Goal: Task Accomplishment & Management: Complete application form

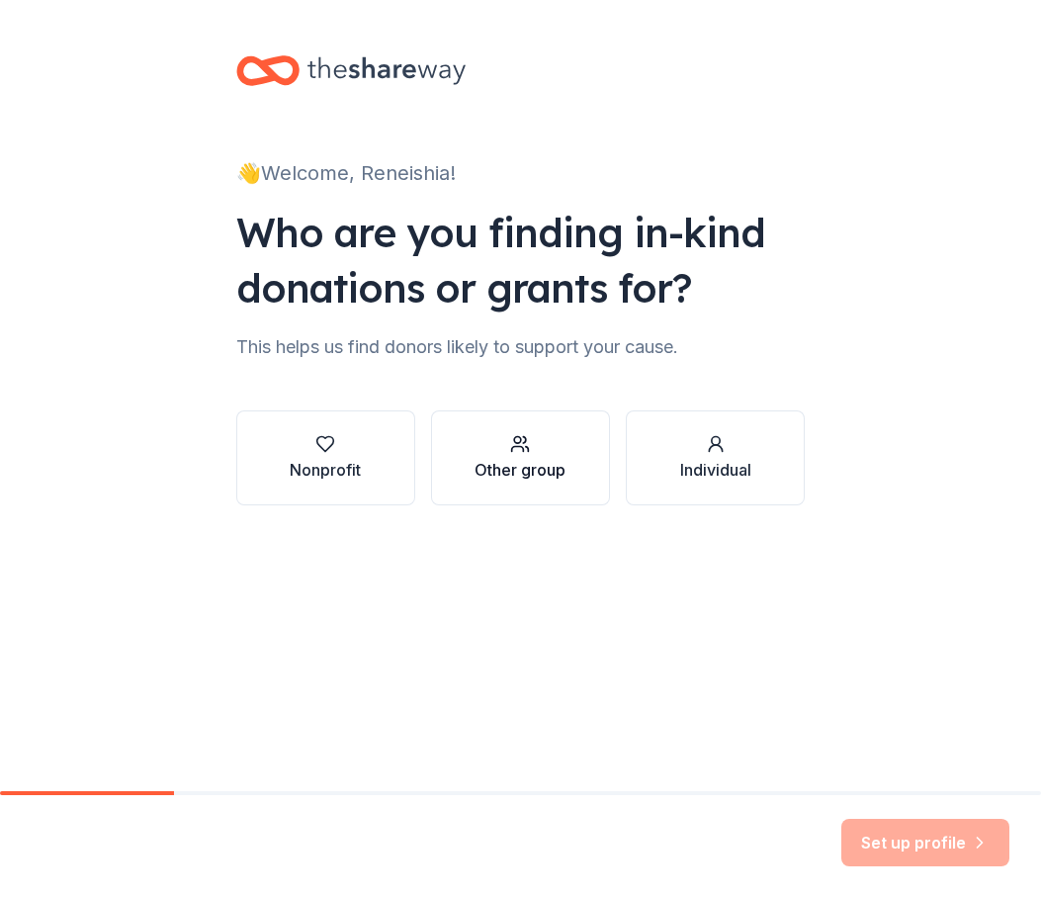
click at [519, 441] on icon "button" at bounding box center [520, 444] width 20 height 20
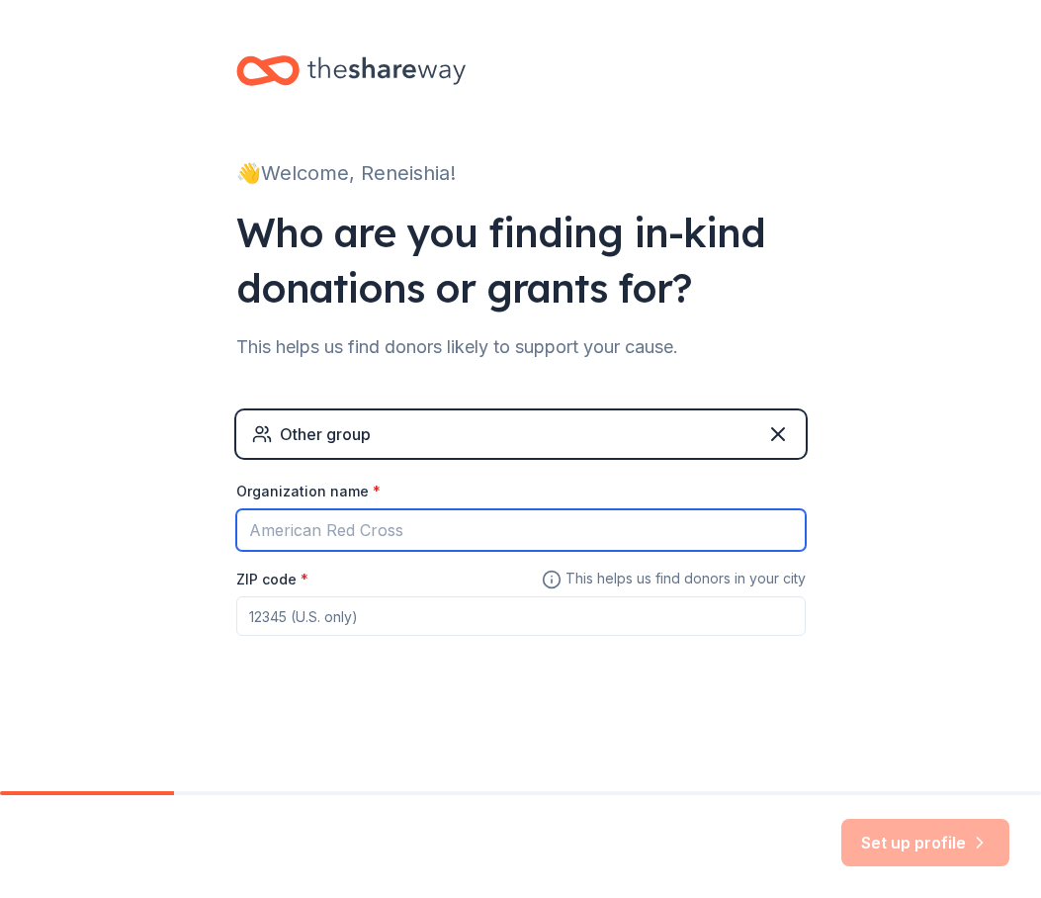
click at [310, 525] on input "Organization name *" at bounding box center [520, 530] width 569 height 42
type input "Richmond County Sheriff's Office"
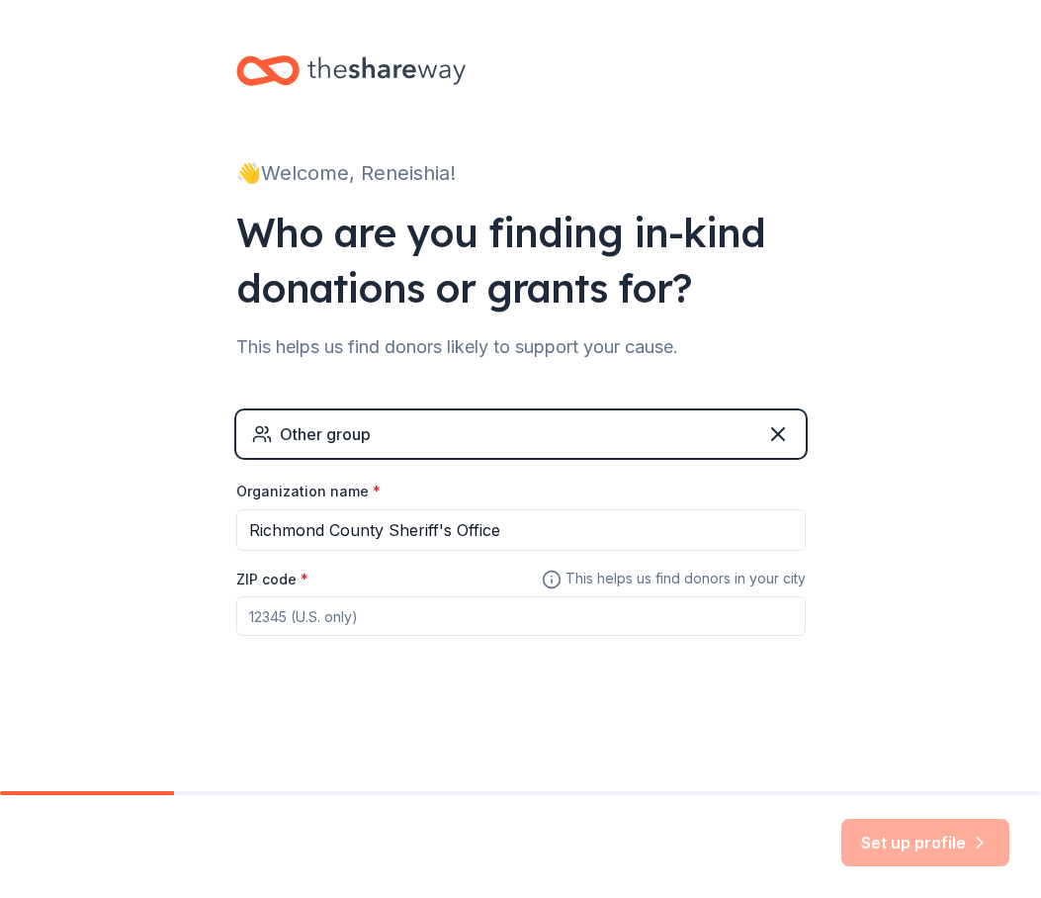
click at [339, 616] on input "ZIP code *" at bounding box center [520, 616] width 569 height 40
type input "30901"
click at [165, 595] on div "👋 Welcome, Reneishia! Who are you finding in-kind donations or grants for? This…" at bounding box center [520, 385] width 1041 height 770
click at [897, 839] on button "Set up profile" at bounding box center [925, 842] width 168 height 47
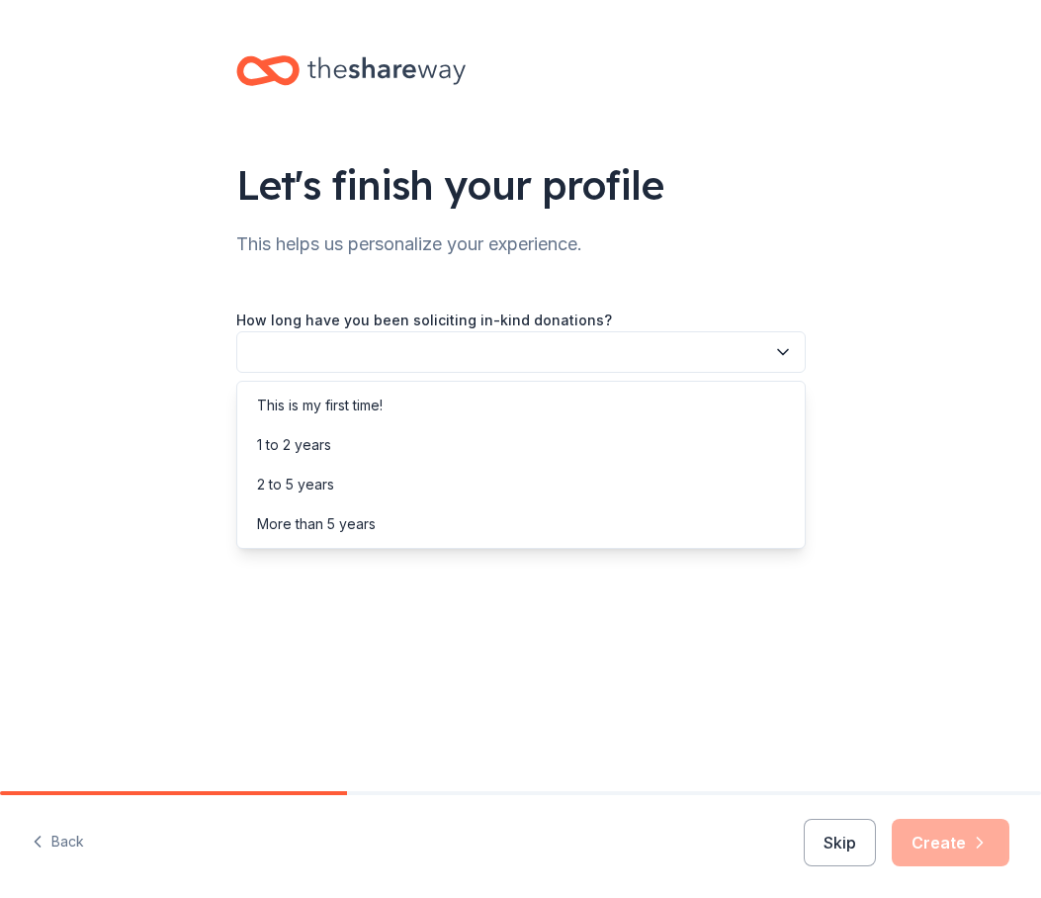
click at [361, 346] on button "button" at bounding box center [520, 352] width 569 height 42
click at [303, 436] on div "1 to 2 years" at bounding box center [294, 445] width 74 height 24
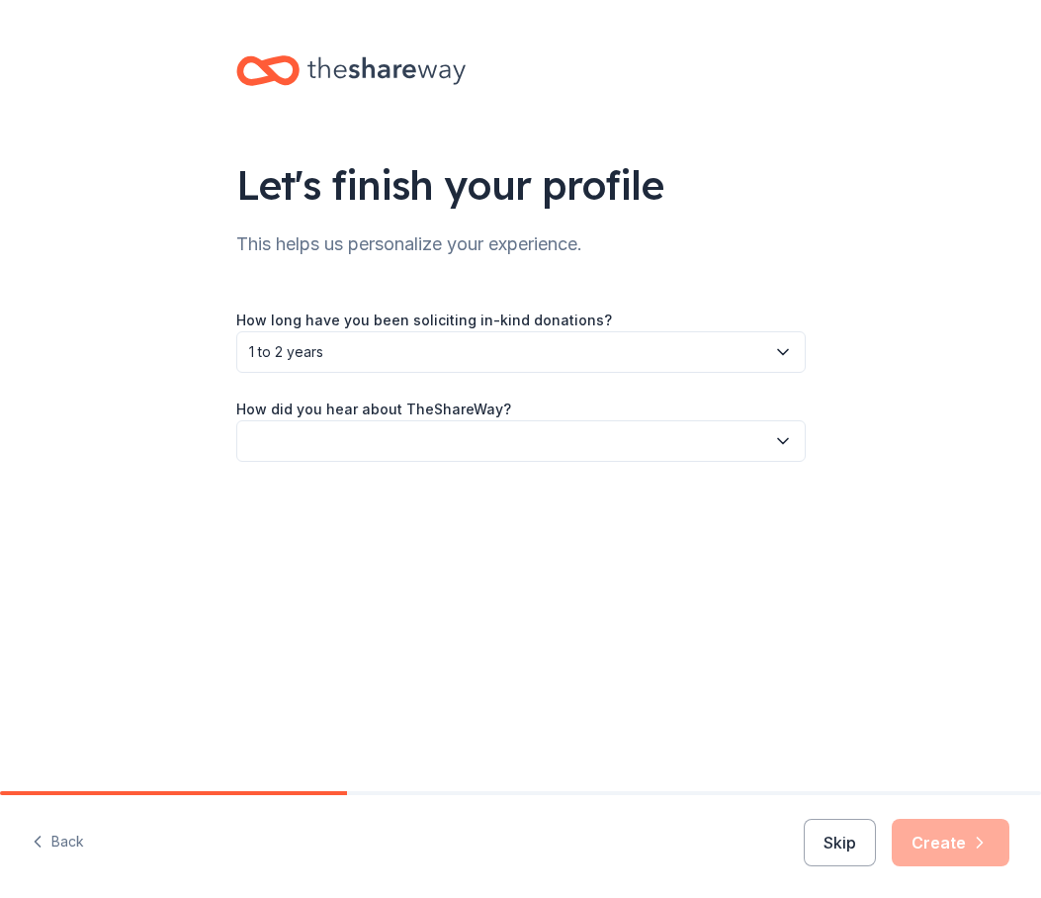
click at [165, 313] on div "Let's finish your profile This helps us personalize your experience. How long h…" at bounding box center [520, 278] width 1041 height 557
click at [313, 426] on button "button" at bounding box center [520, 441] width 569 height 42
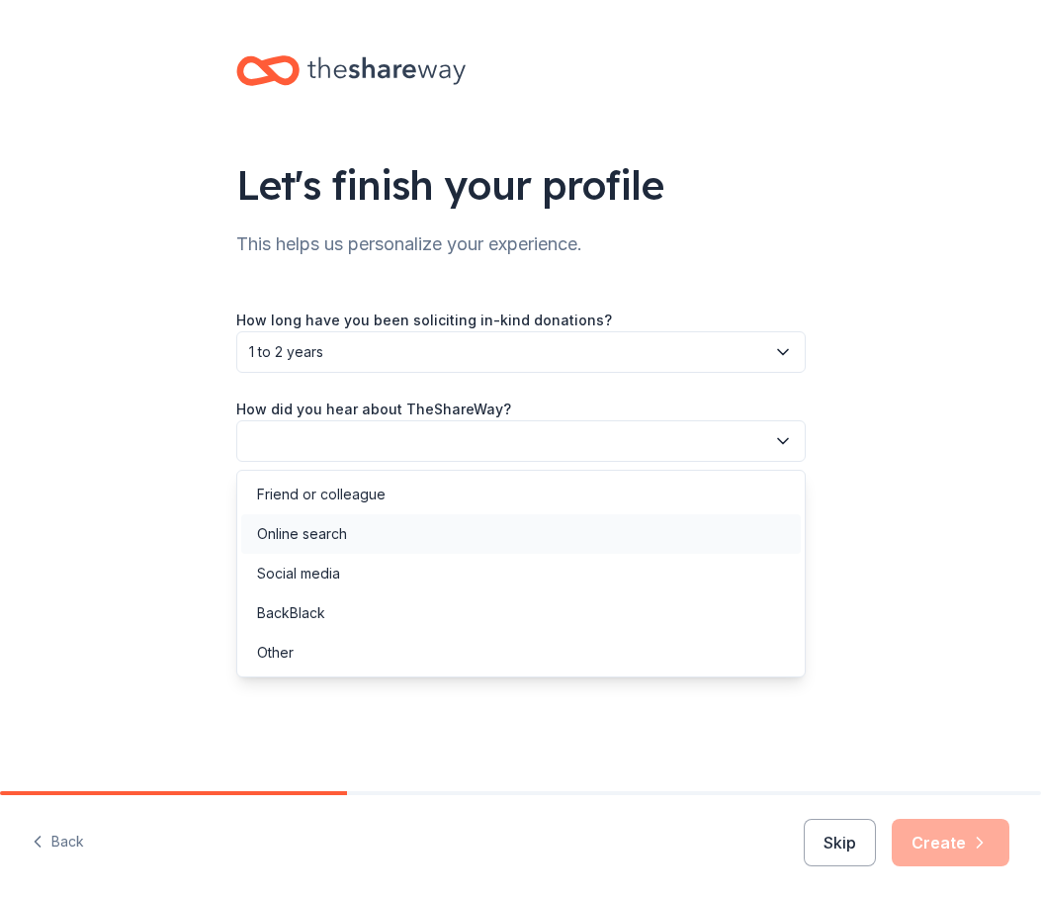
click at [312, 533] on div "Online search" at bounding box center [302, 534] width 90 height 24
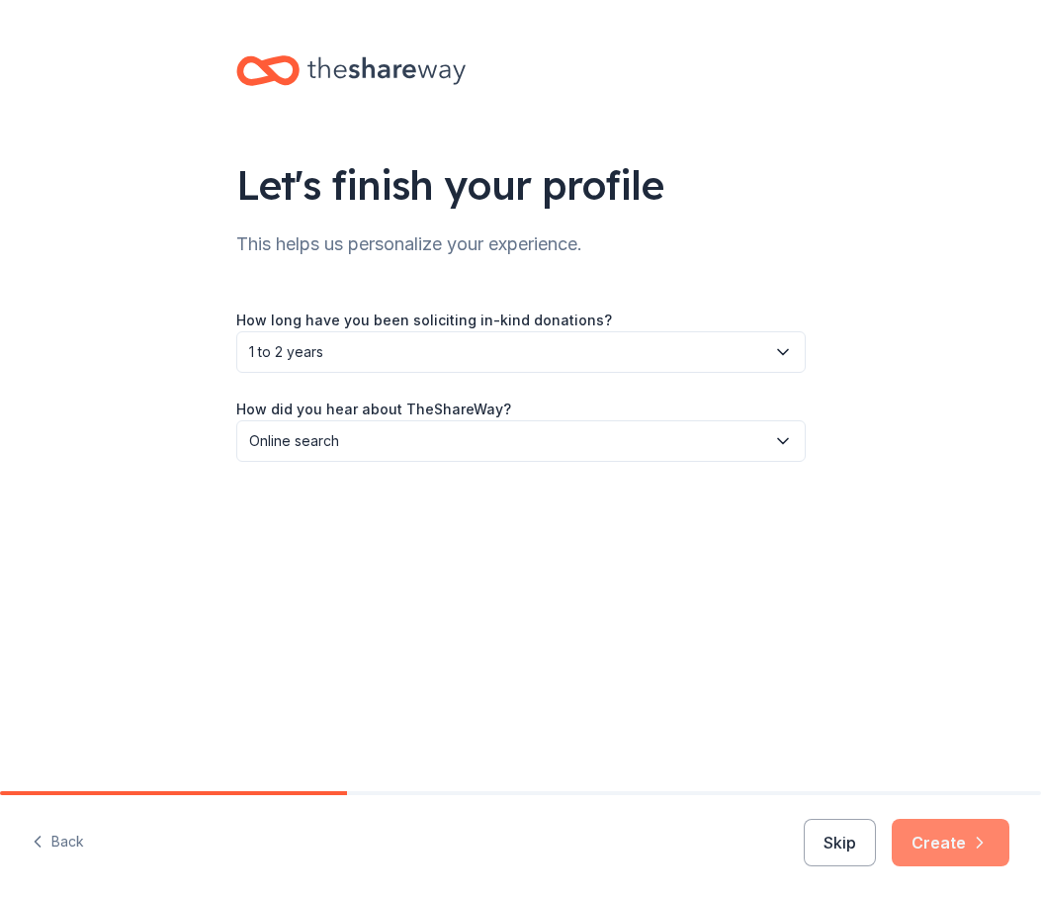
click at [988, 833] on icon "button" at bounding box center [980, 842] width 20 height 20
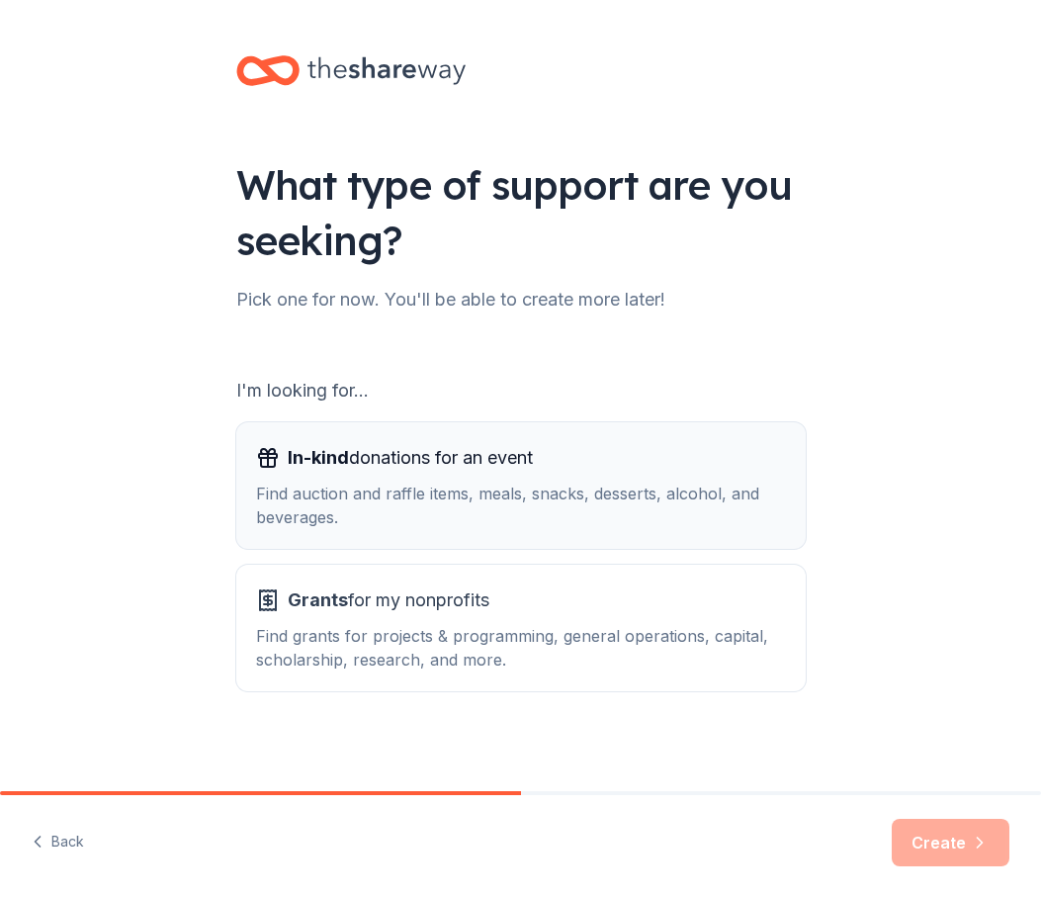
click at [359, 473] on span "In-kind donations for an event" at bounding box center [410, 458] width 245 height 32
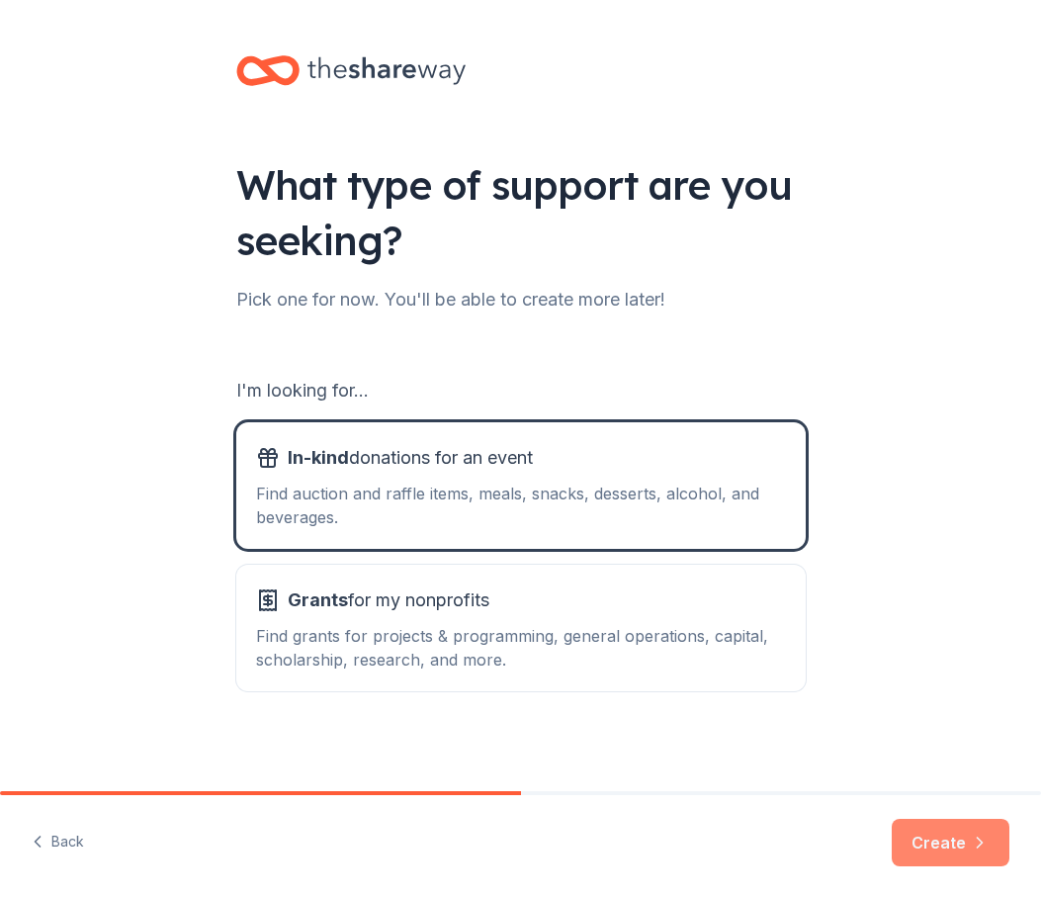
click at [985, 837] on icon "button" at bounding box center [980, 842] width 20 height 20
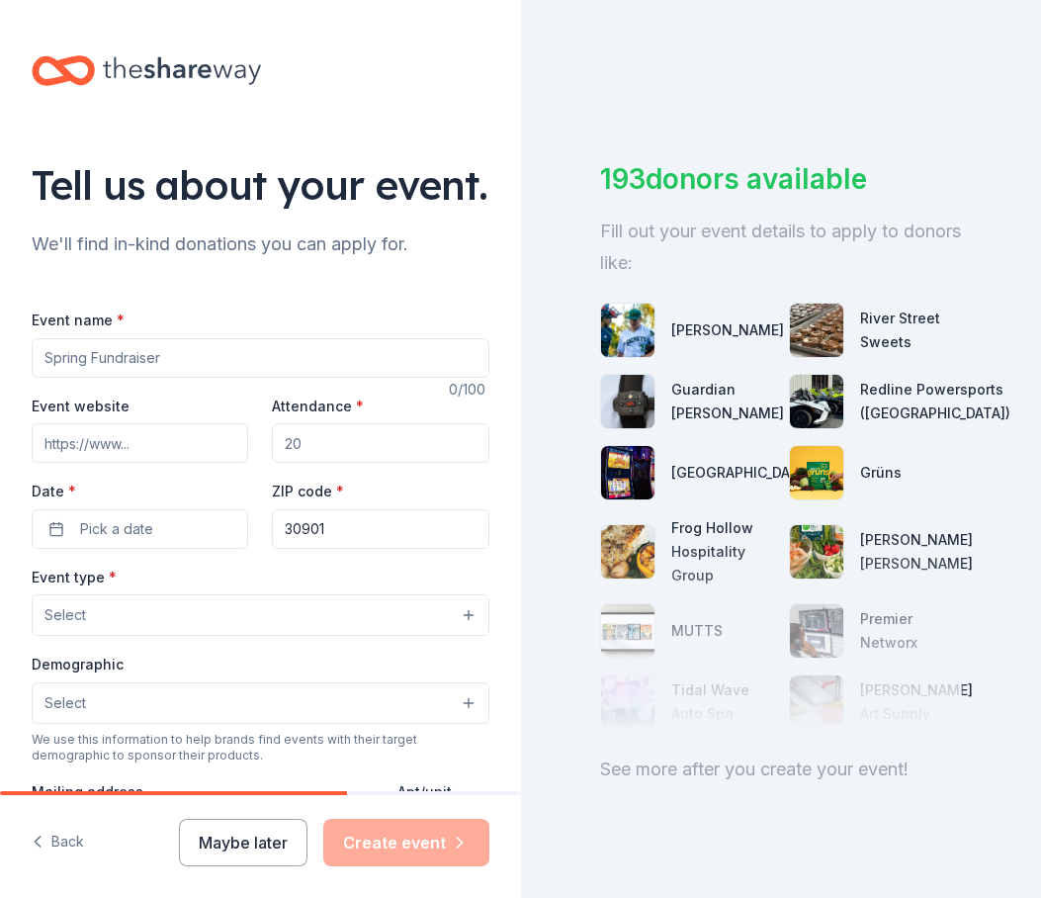
click at [89, 378] on input "Event name *" at bounding box center [261, 358] width 458 height 40
type input "Deputy Appreciation/Family Fun Day"
click at [29, 368] on div "Tell us about your event. We'll find in-kind donations you can apply for. Event…" at bounding box center [260, 658] width 521 height 1316
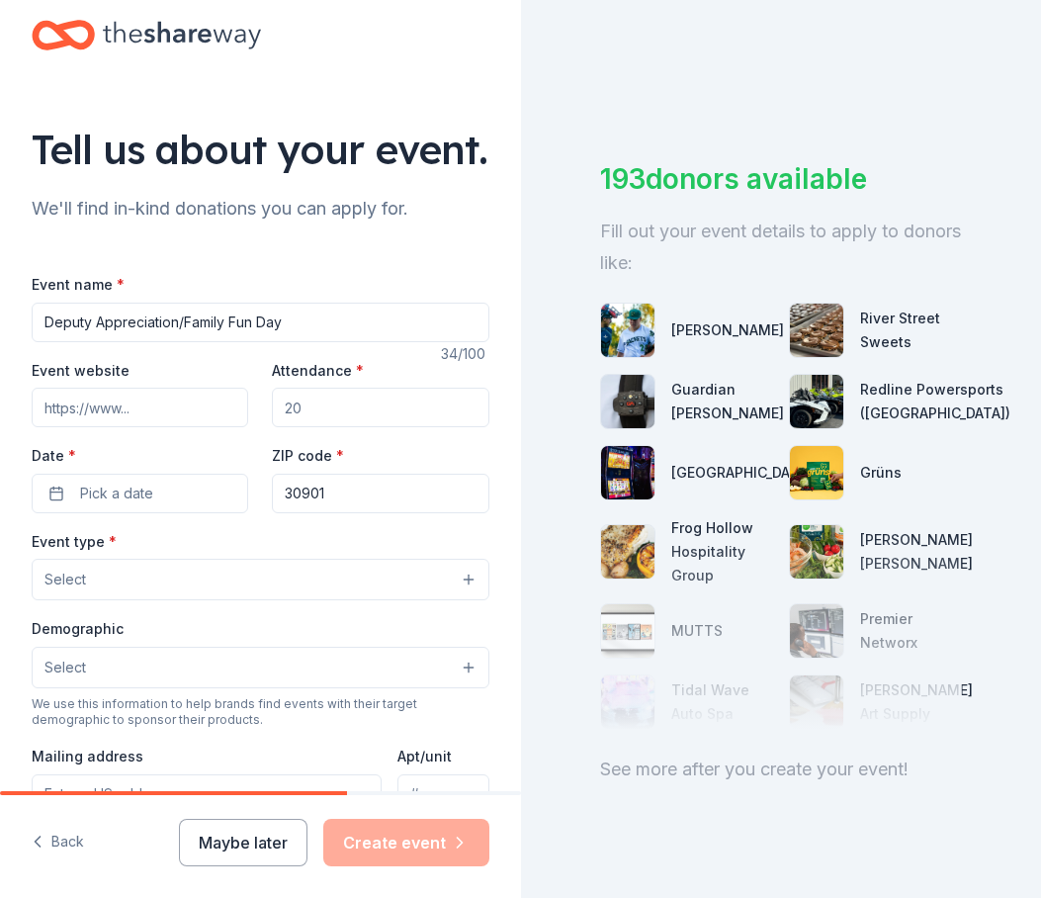
scroll to position [99, 0]
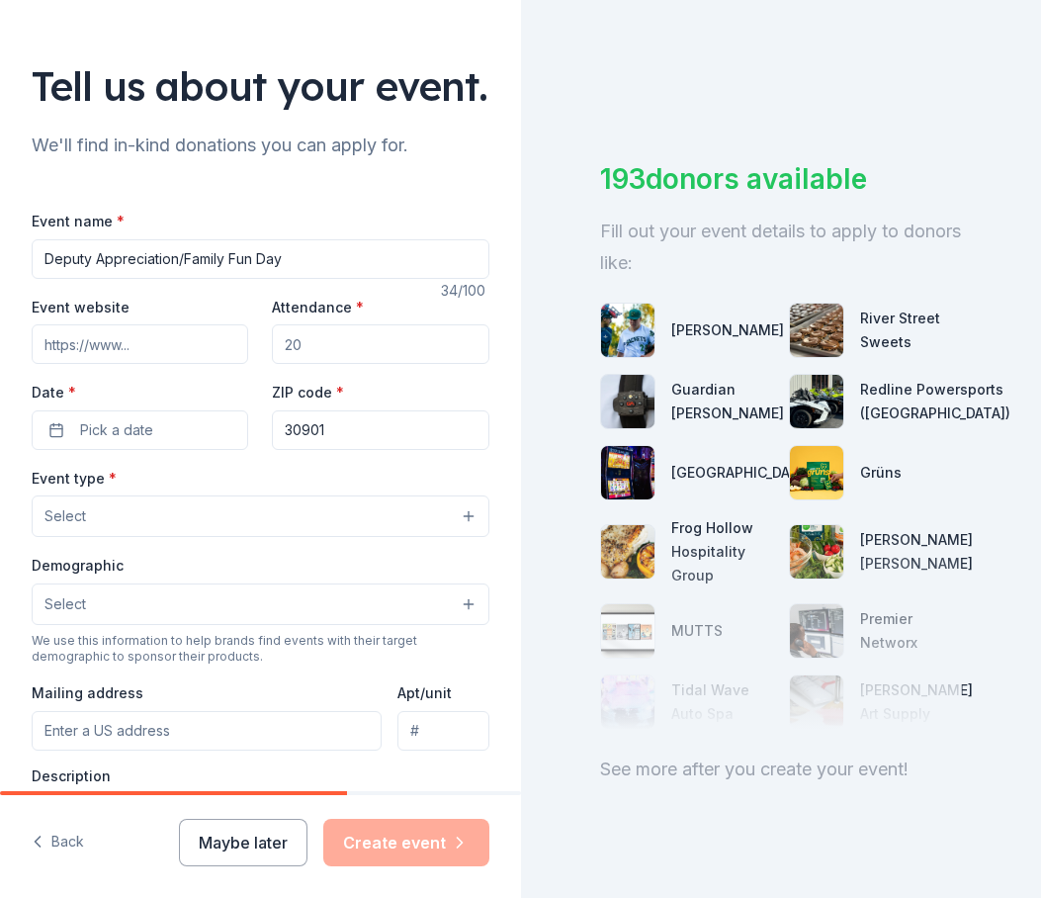
click at [305, 364] on input "Attendance *" at bounding box center [380, 344] width 217 height 40
type input "200"
click at [153, 450] on button "Pick a date" at bounding box center [140, 430] width 217 height 40
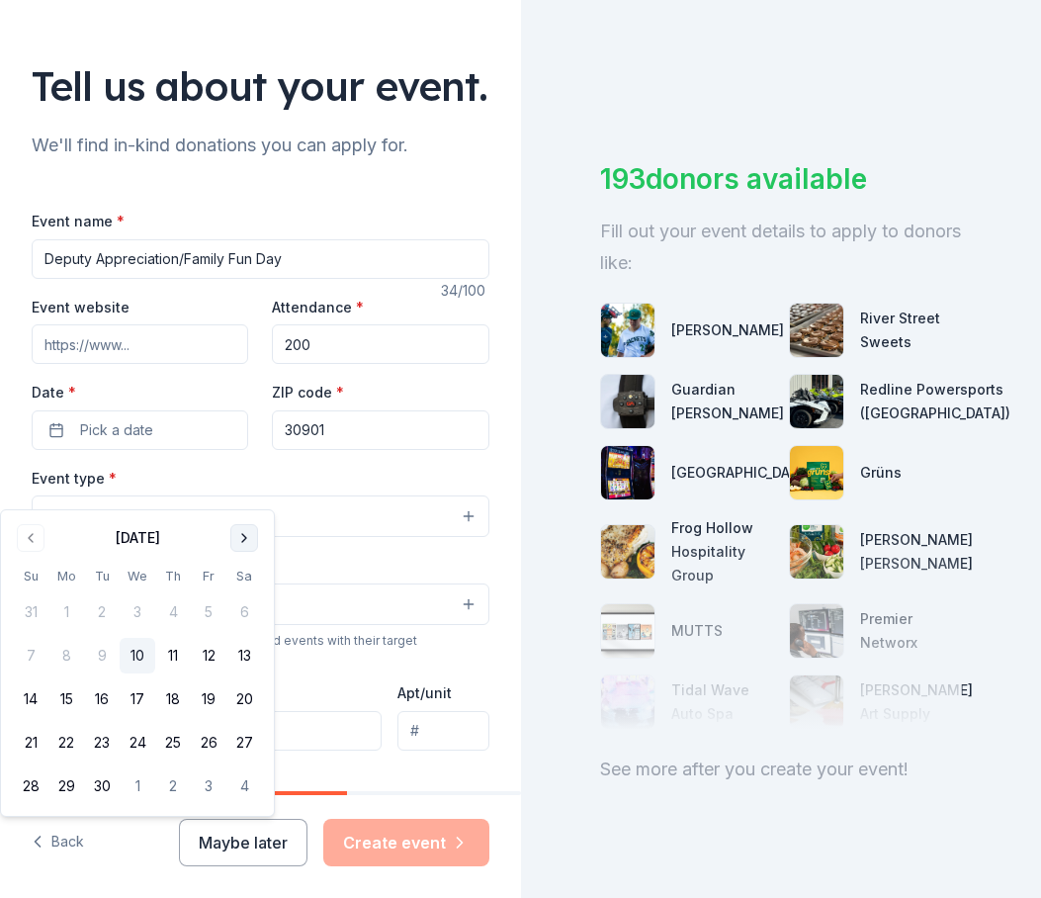
click at [239, 535] on button "Go to next month" at bounding box center [244, 538] width 28 height 28
click at [240, 535] on button "Go to next month" at bounding box center [244, 538] width 28 height 28
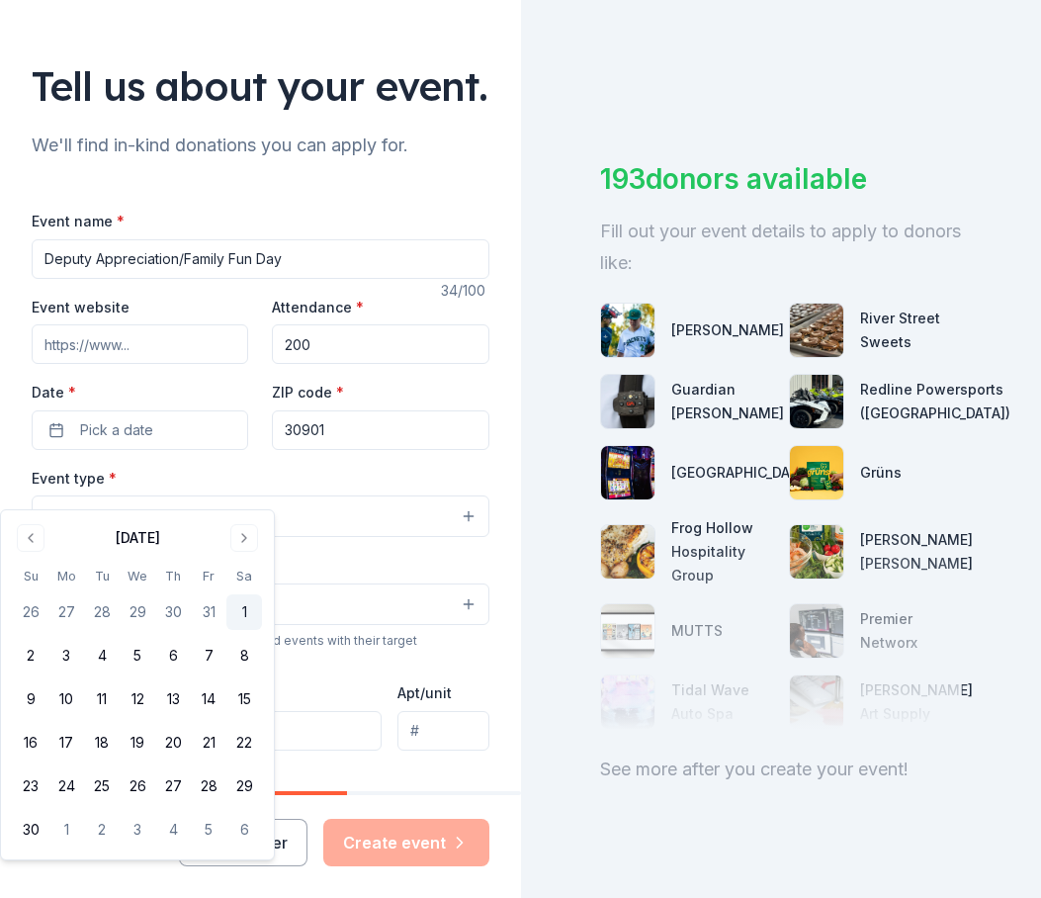
click at [242, 617] on button "1" at bounding box center [244, 612] width 36 height 36
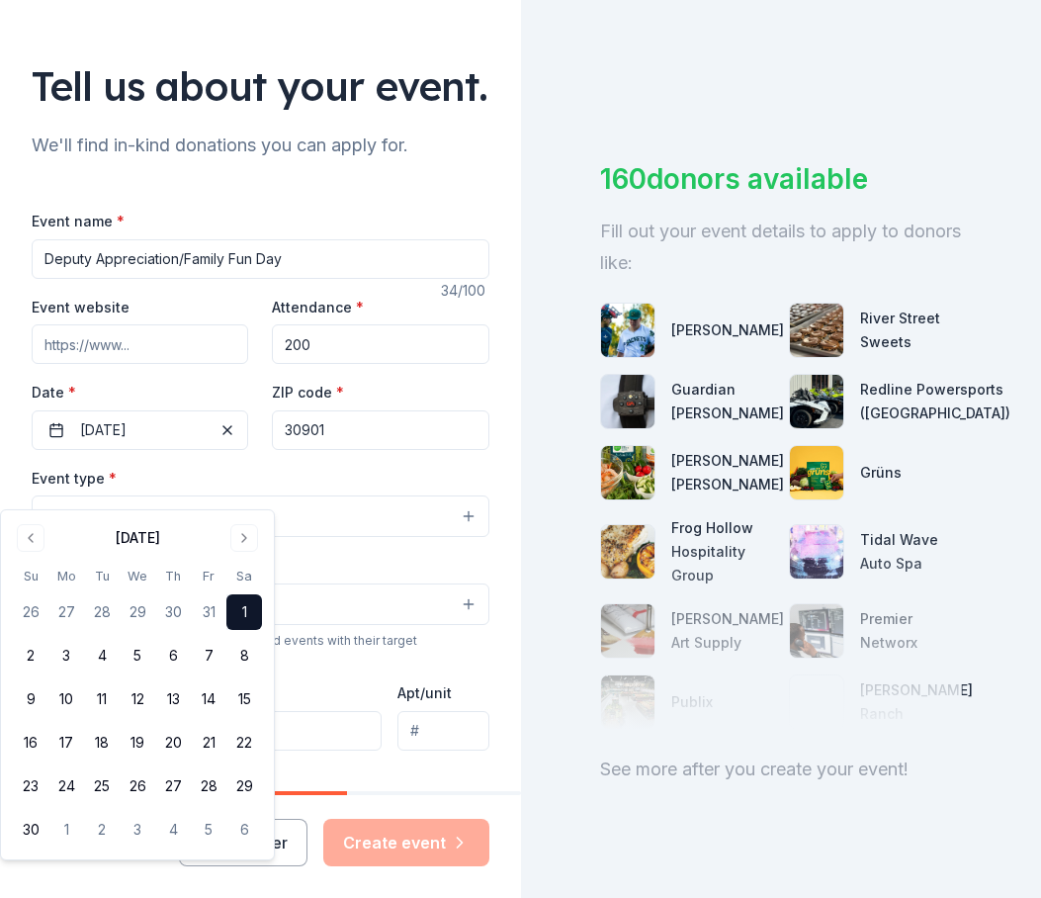
click at [339, 533] on div "Event type * Select" at bounding box center [261, 502] width 458 height 72
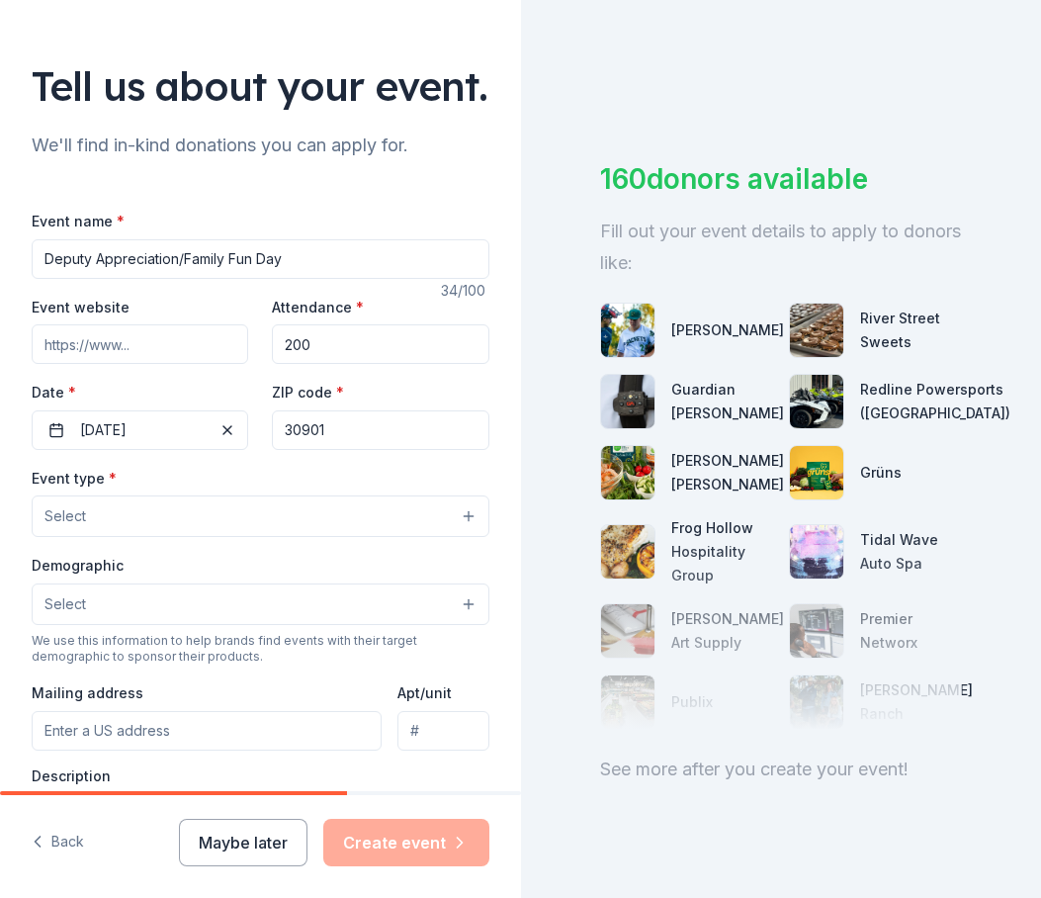
click at [185, 537] on button "Select" at bounding box center [261, 516] width 458 height 42
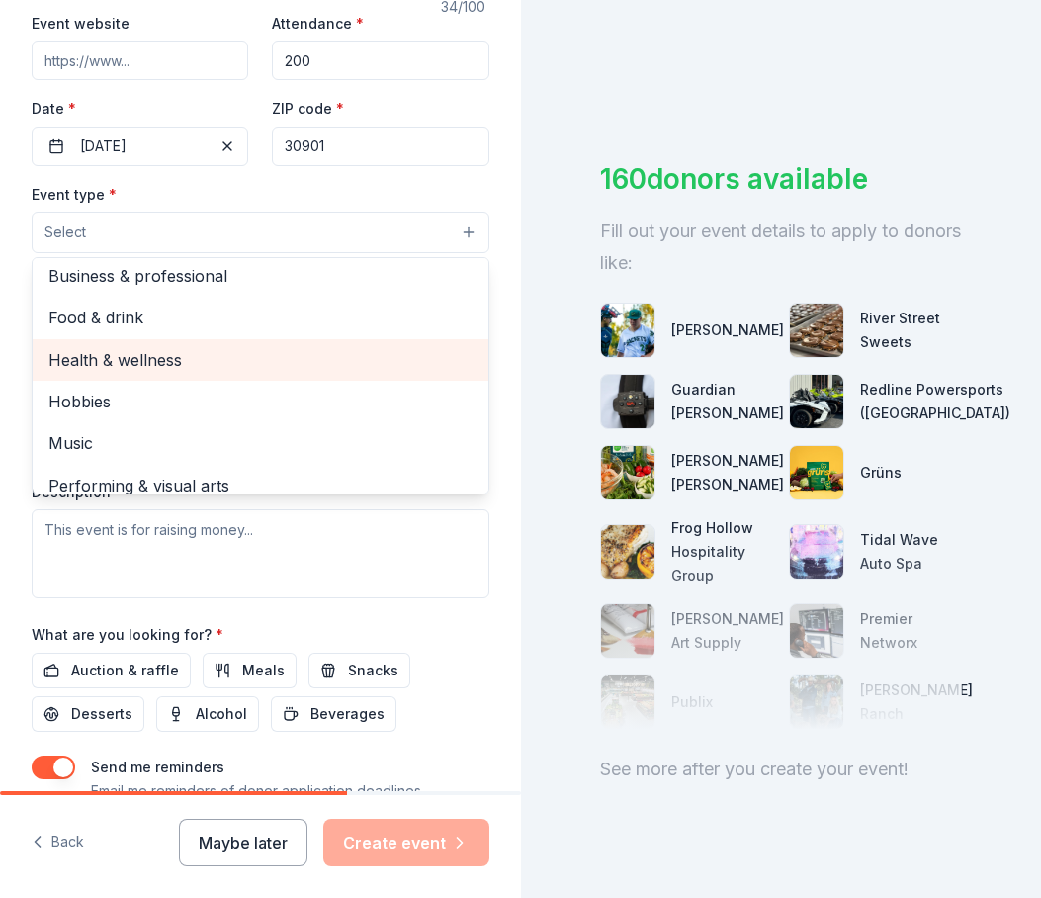
scroll to position [0, 0]
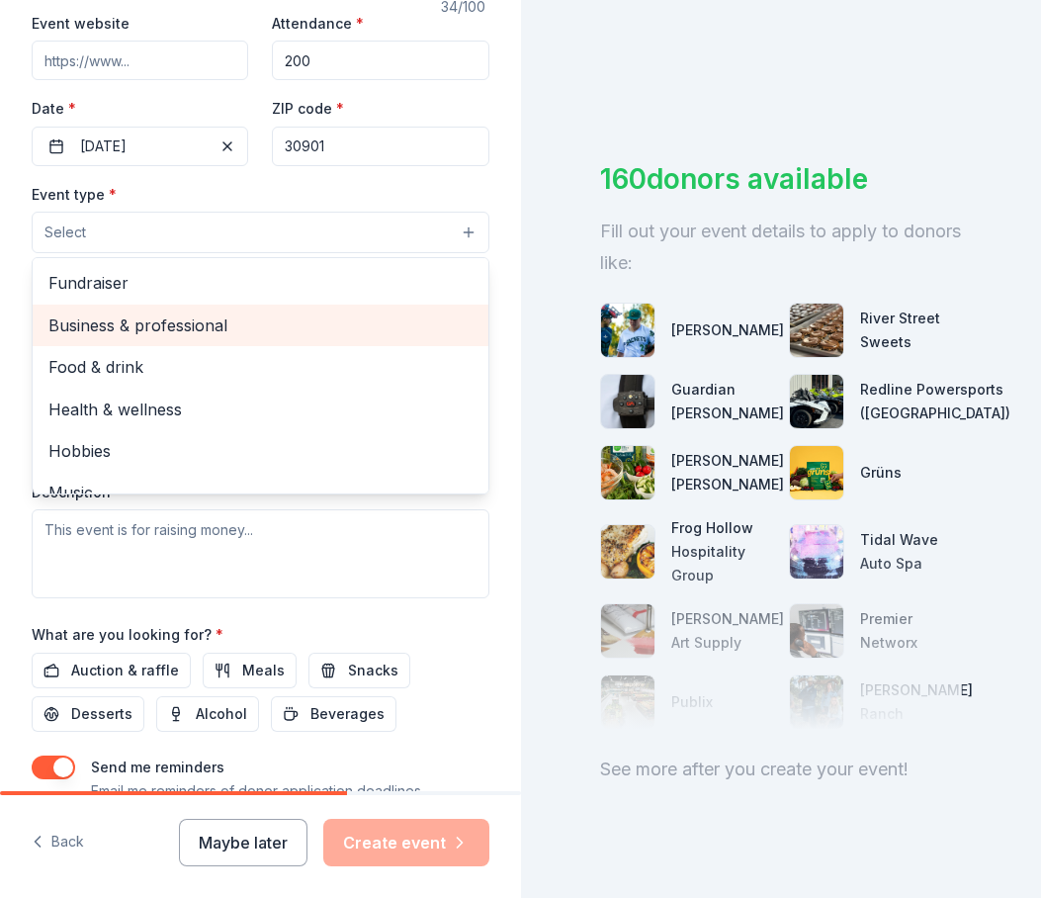
click at [185, 338] on span "Business & professional" at bounding box center [260, 325] width 424 height 26
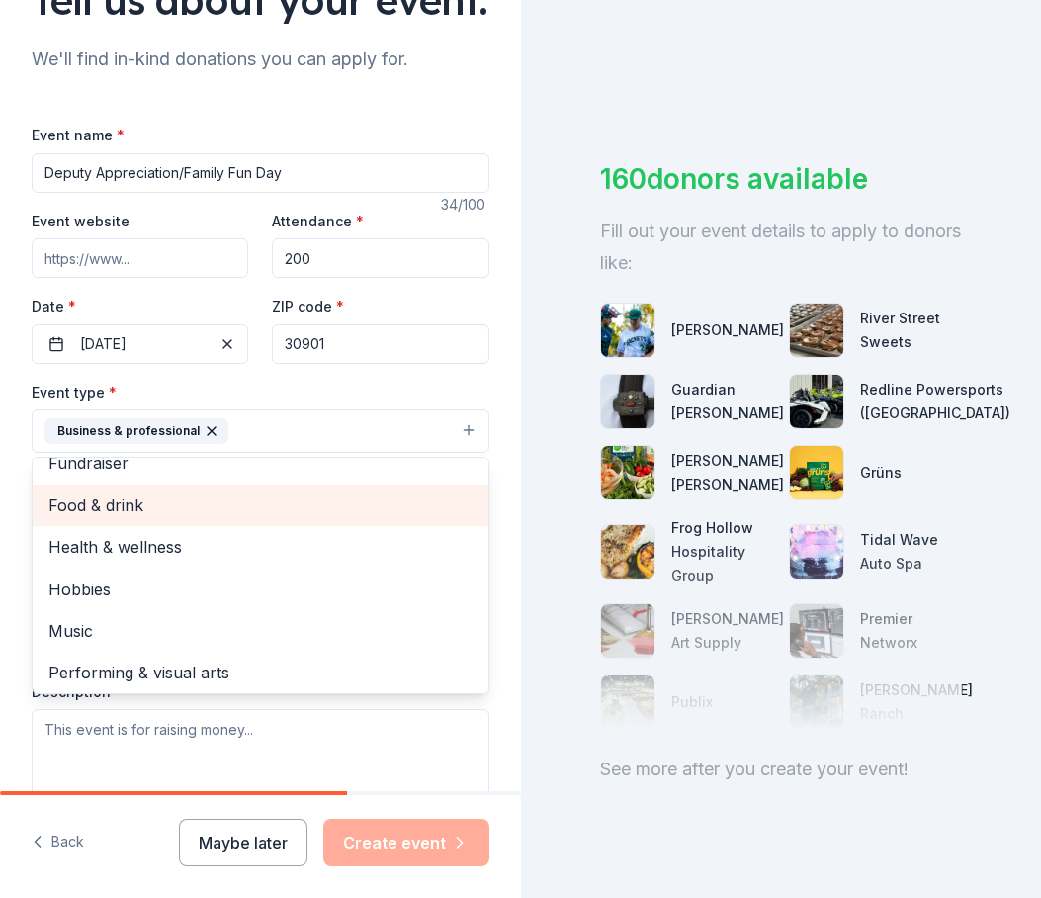
scroll to position [24, 0]
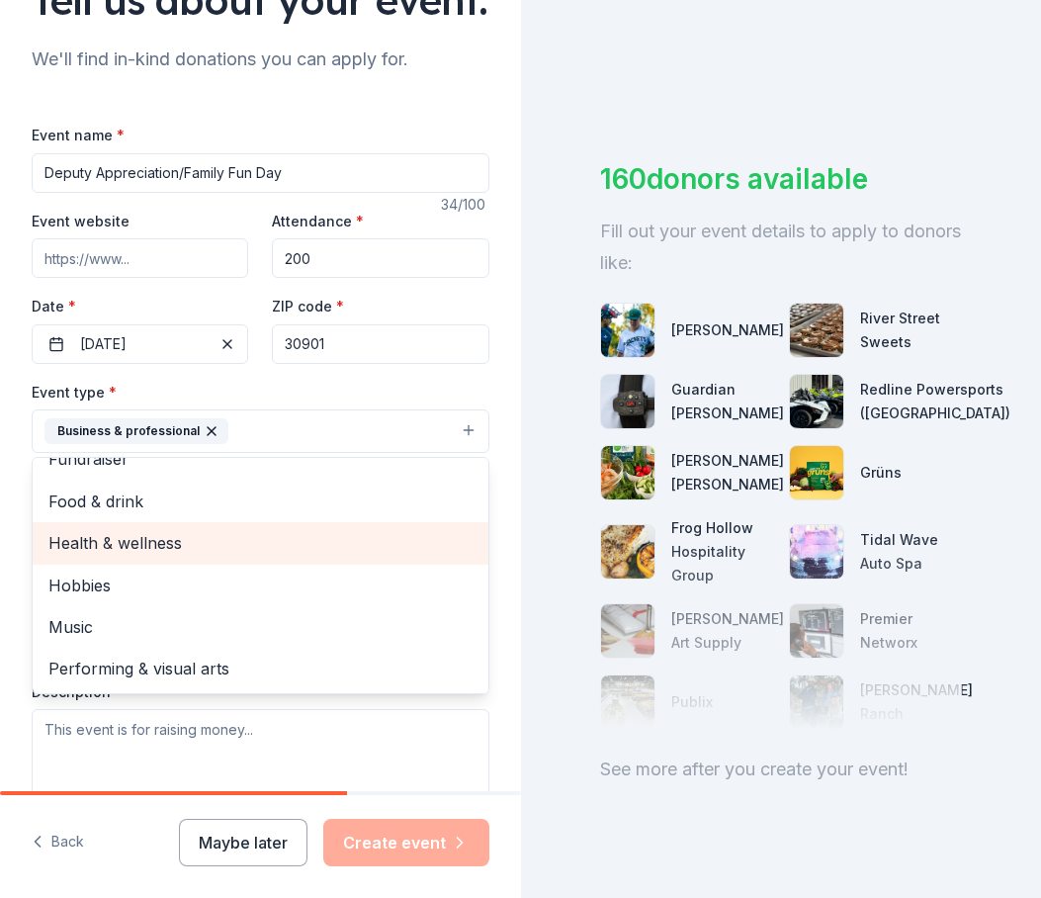
click at [111, 556] on span "Health & wellness" at bounding box center [260, 543] width 424 height 26
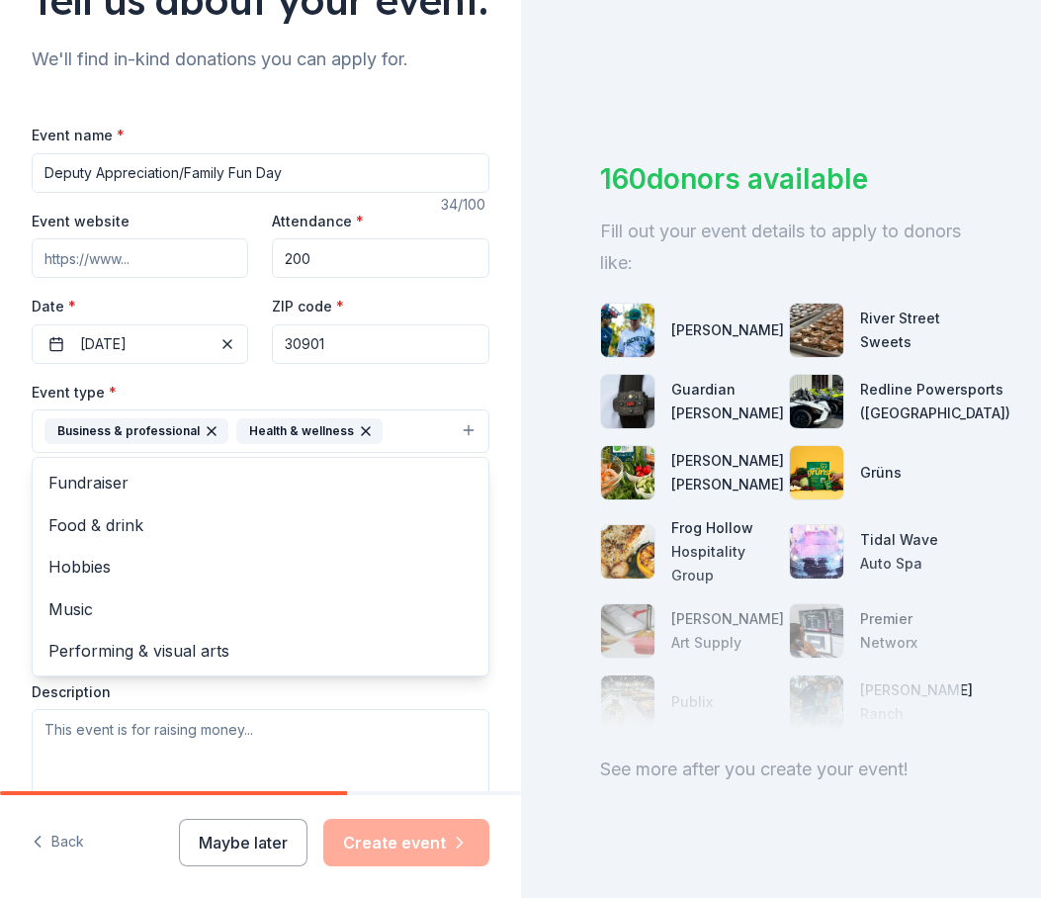
click at [484, 449] on div "Tell us about your event. We'll find in-kind donations you can apply for. Event…" at bounding box center [260, 474] width 521 height 1318
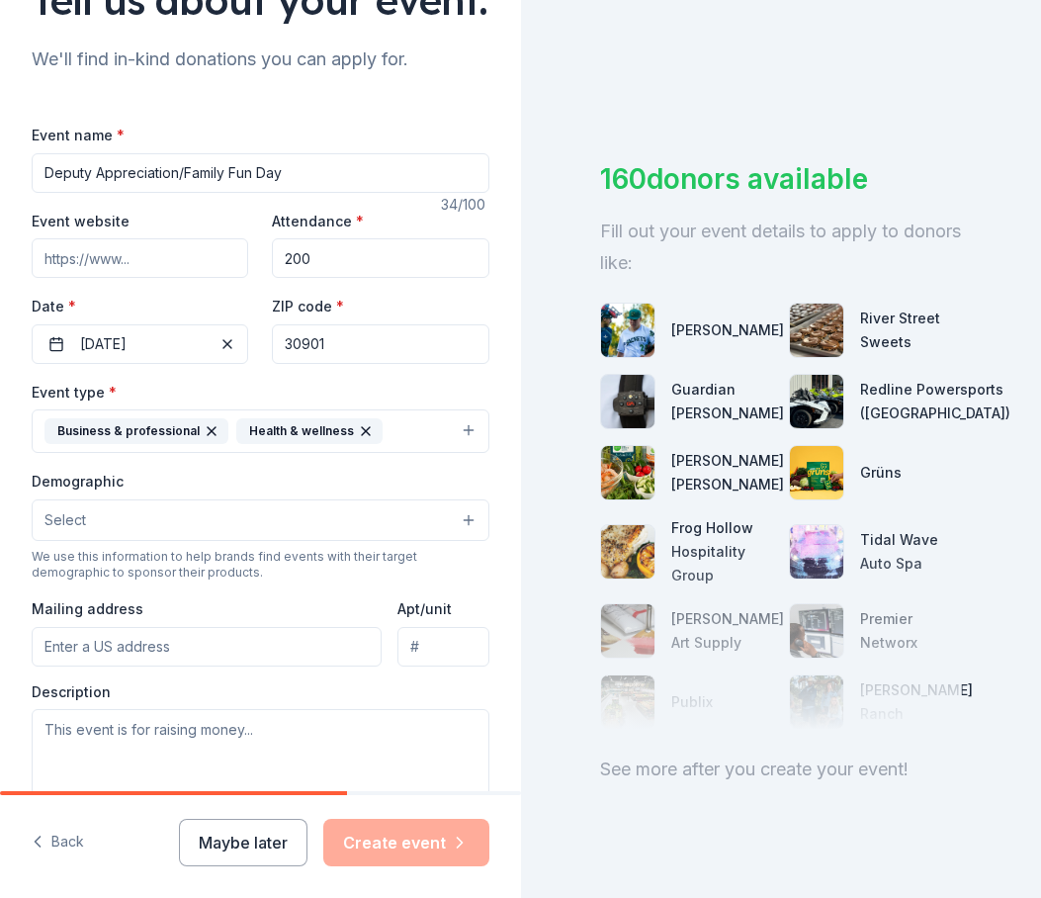
click at [89, 541] on button "Select" at bounding box center [261, 520] width 458 height 42
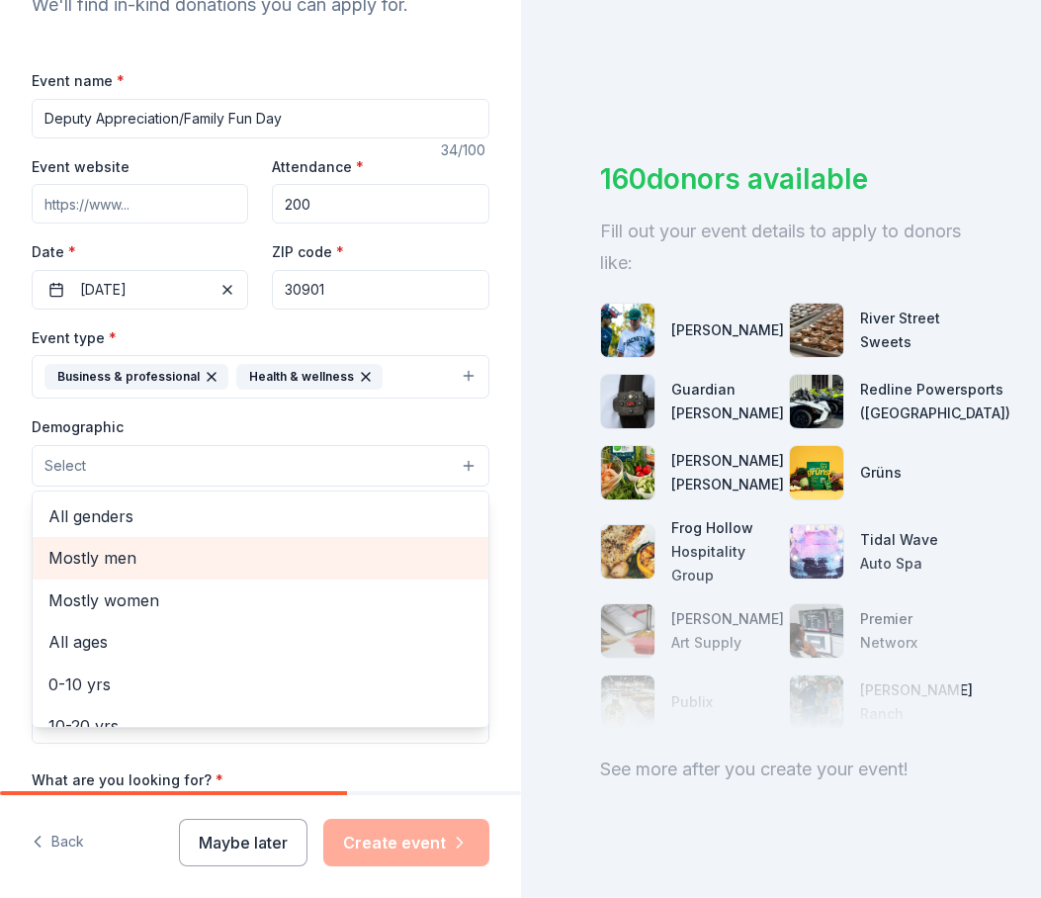
scroll to position [284, 0]
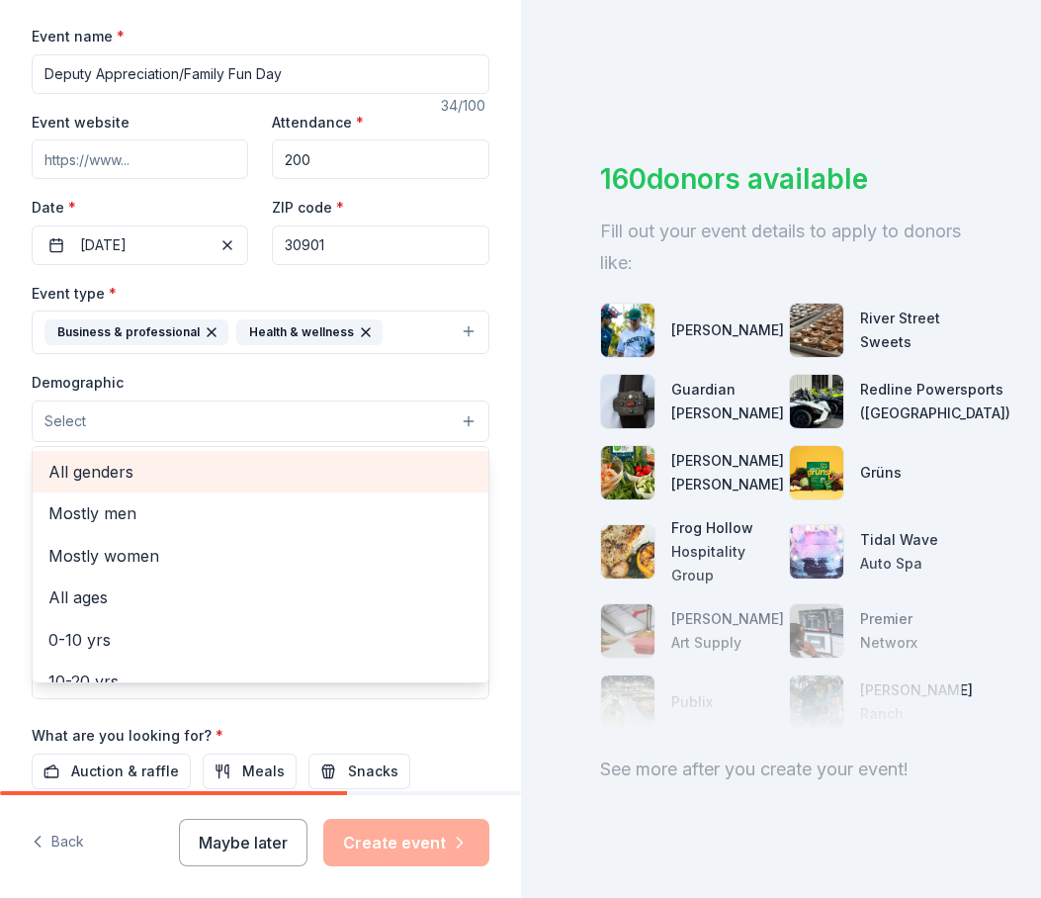
click at [113, 484] on span "All genders" at bounding box center [260, 472] width 424 height 26
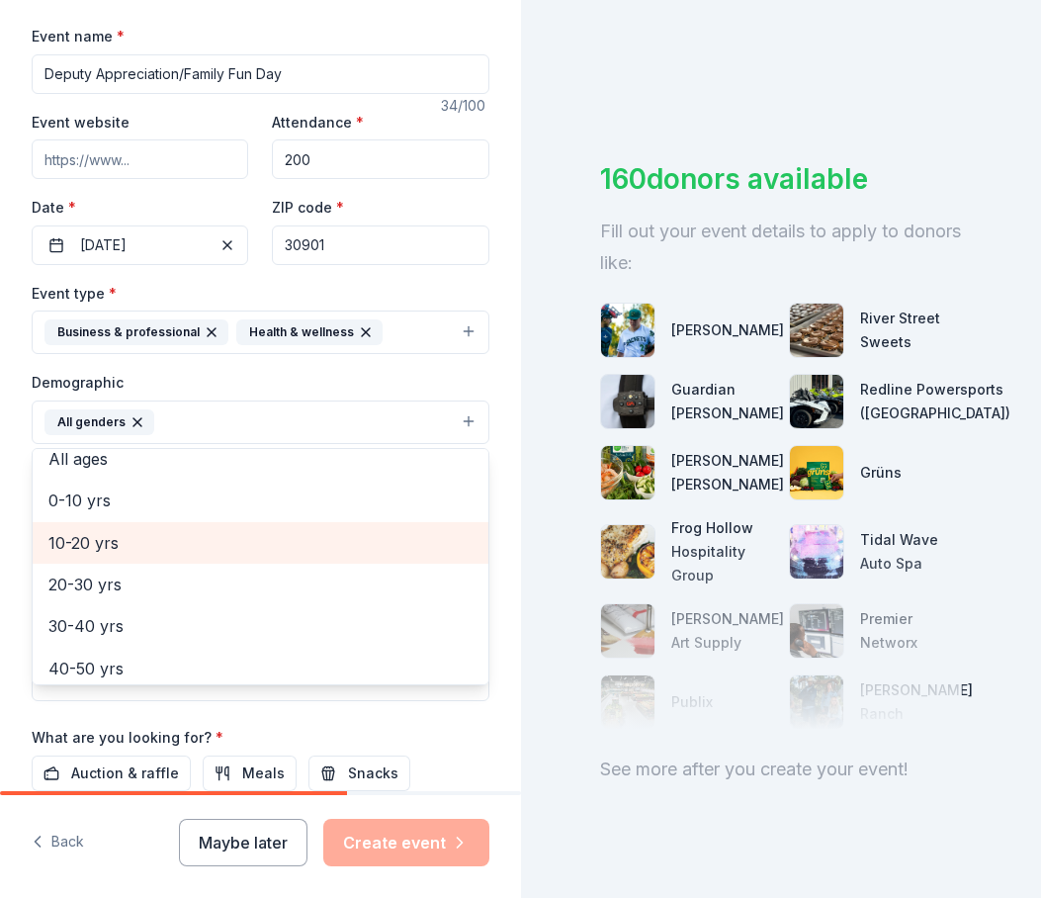
scroll to position [0, 0]
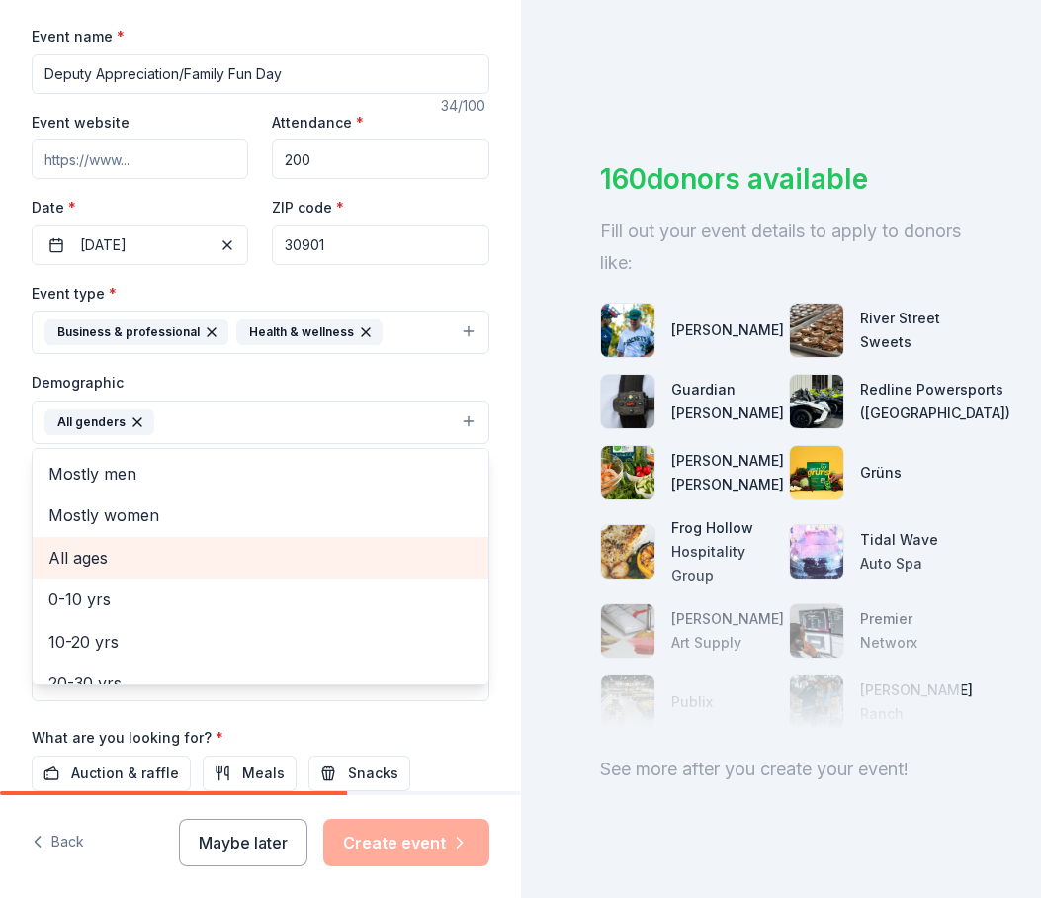
click at [118, 570] on span "All ages" at bounding box center [260, 558] width 424 height 26
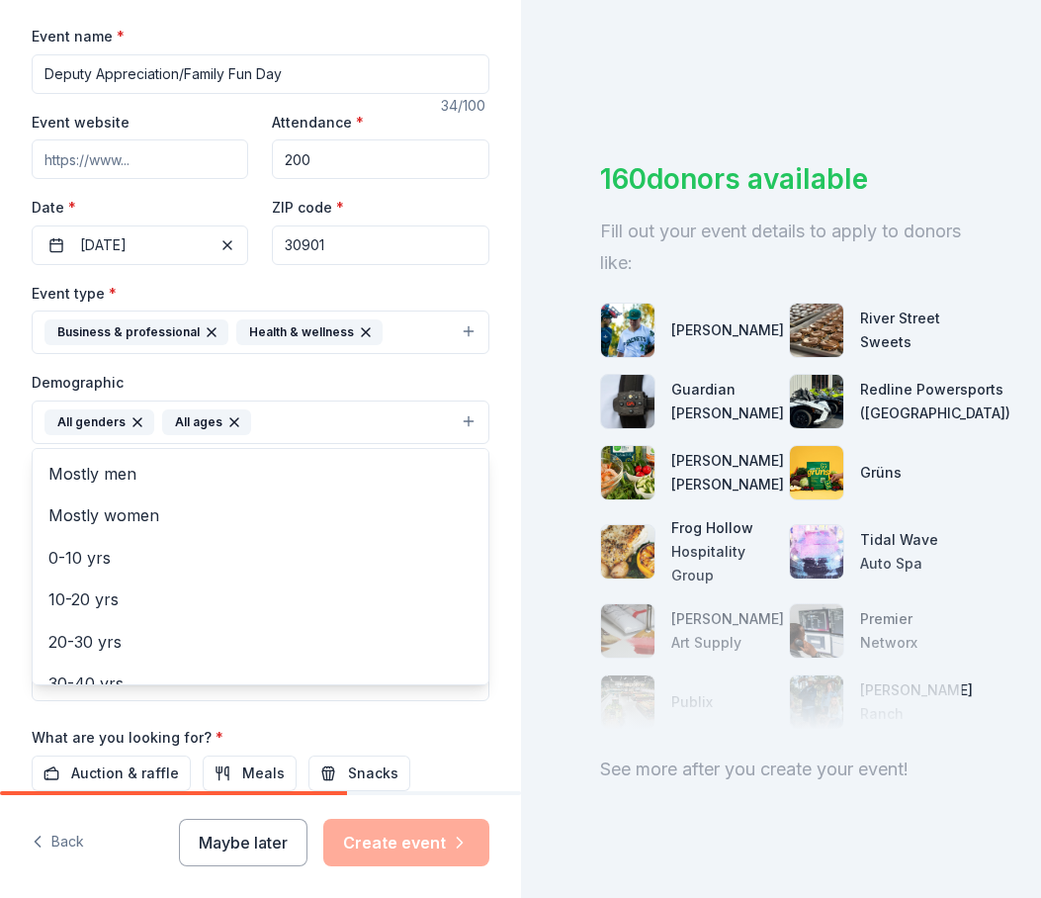
click at [27, 515] on div "Tell us about your event. We'll find in-kind donations you can apply for. Event…" at bounding box center [260, 376] width 521 height 1320
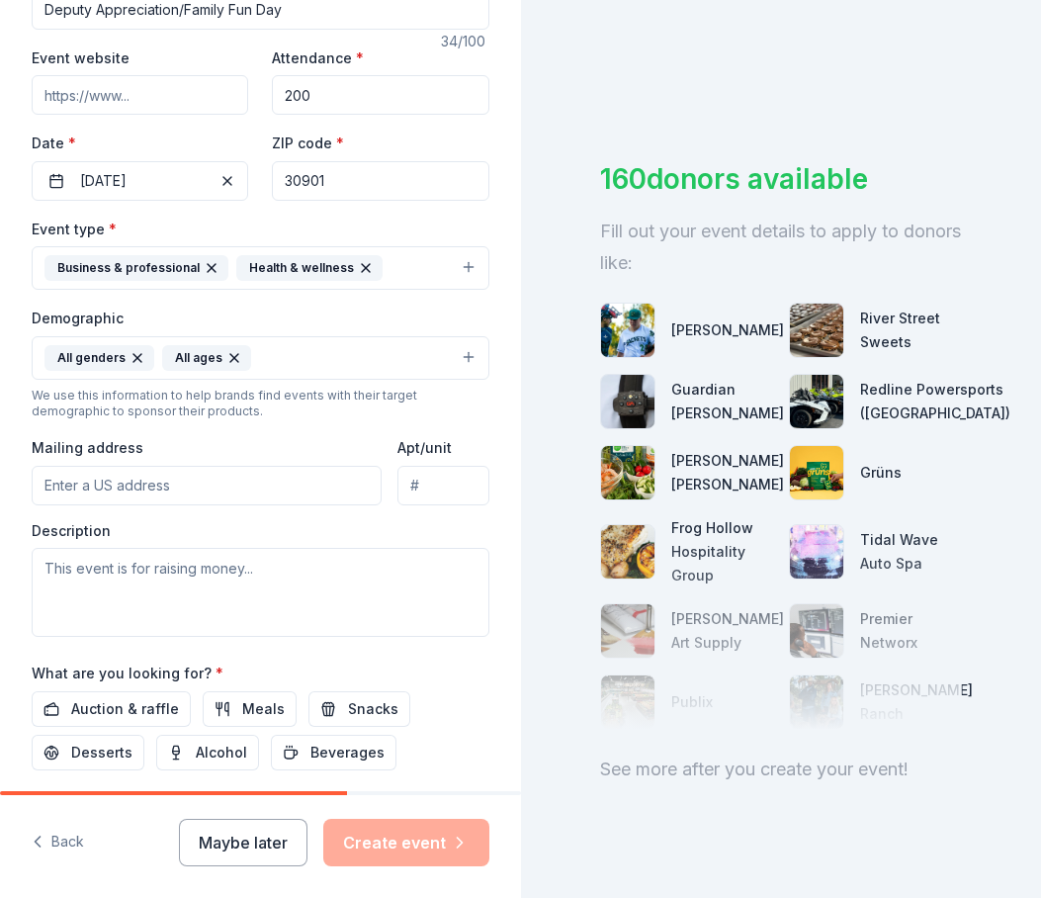
scroll to position [383, 0]
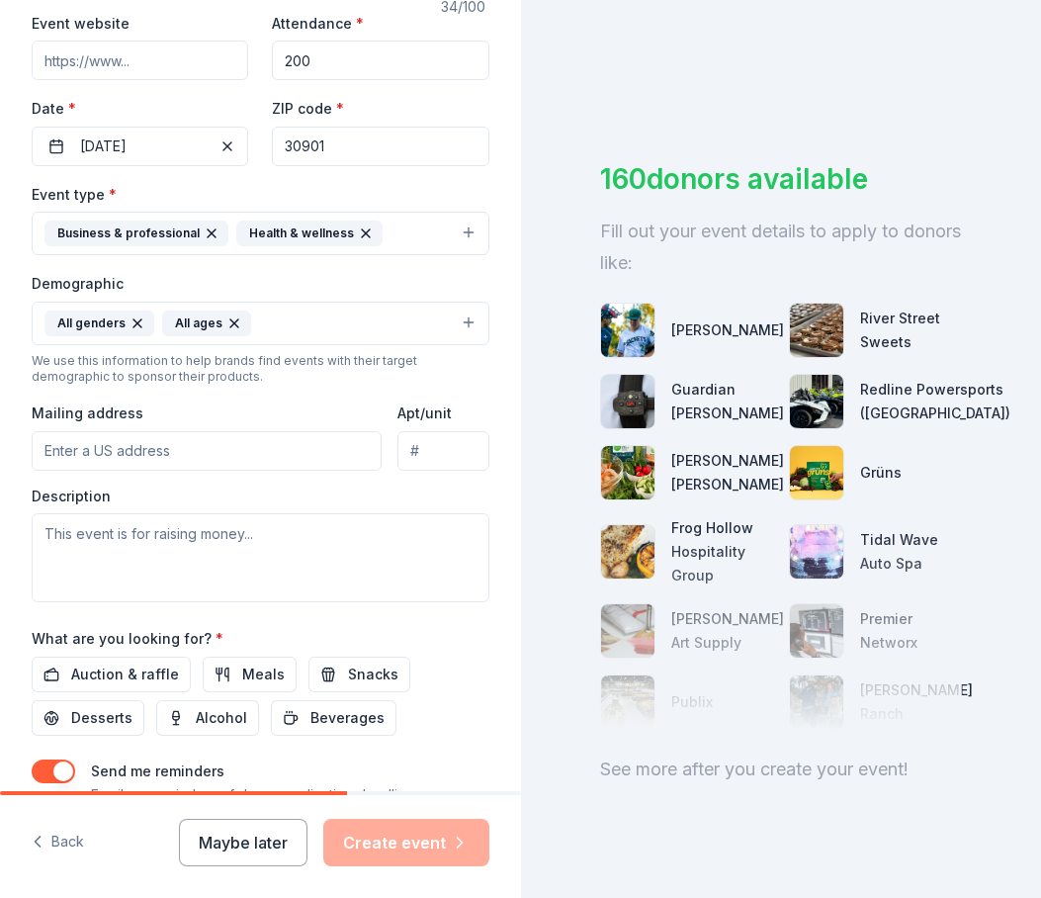
click at [142, 471] on input "Mailing address" at bounding box center [207, 451] width 350 height 40
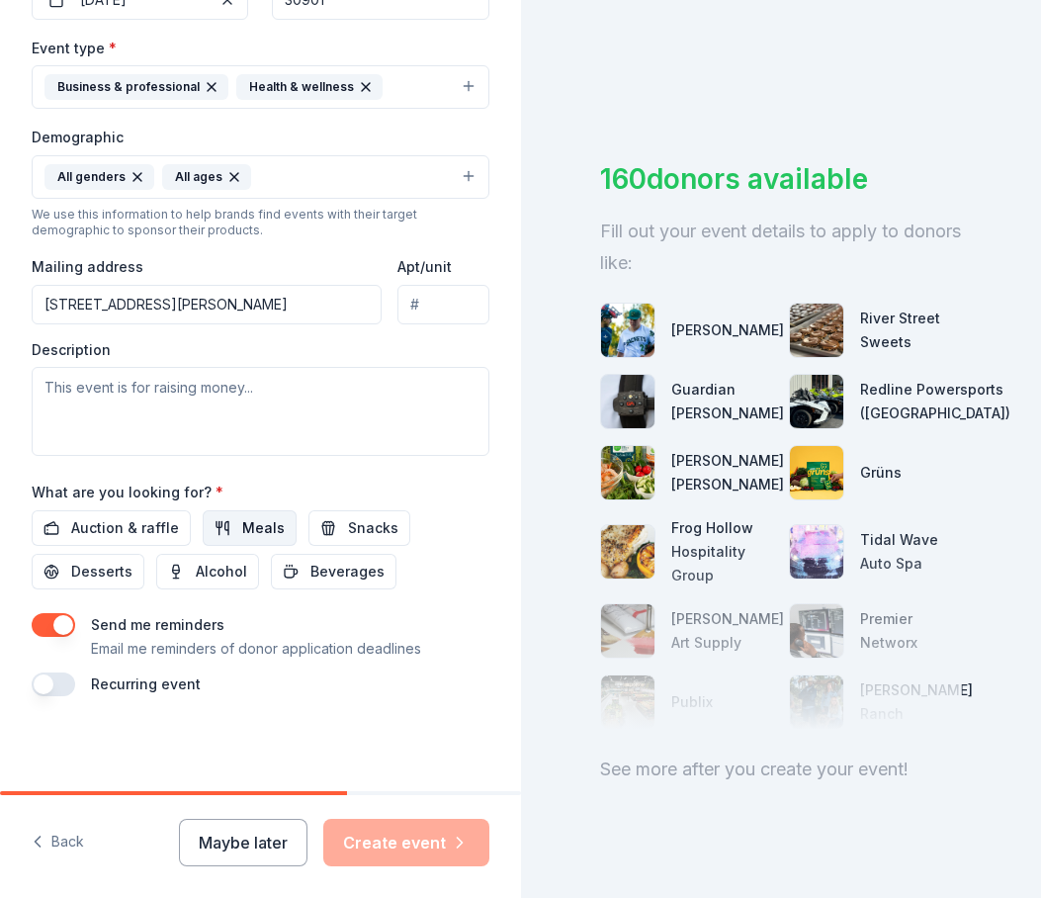
scroll to position [580, 0]
type input "400 Walton Way, Augusta, GA, 30901"
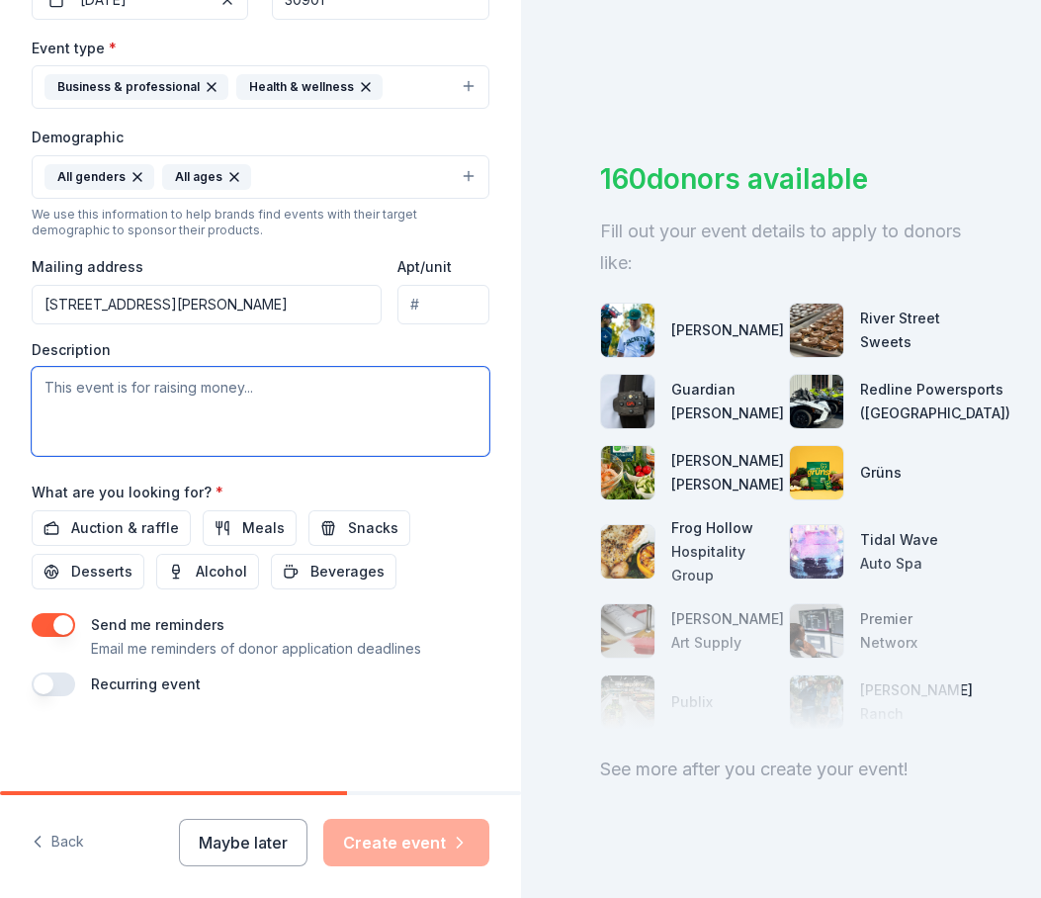
click at [227, 397] on textarea at bounding box center [261, 411] width 458 height 89
click at [172, 408] on textarea at bounding box center [261, 411] width 458 height 89
paste textarea "This fall, on November 1st and November 8th, 2025, we are hosting our Deputy Ap…"
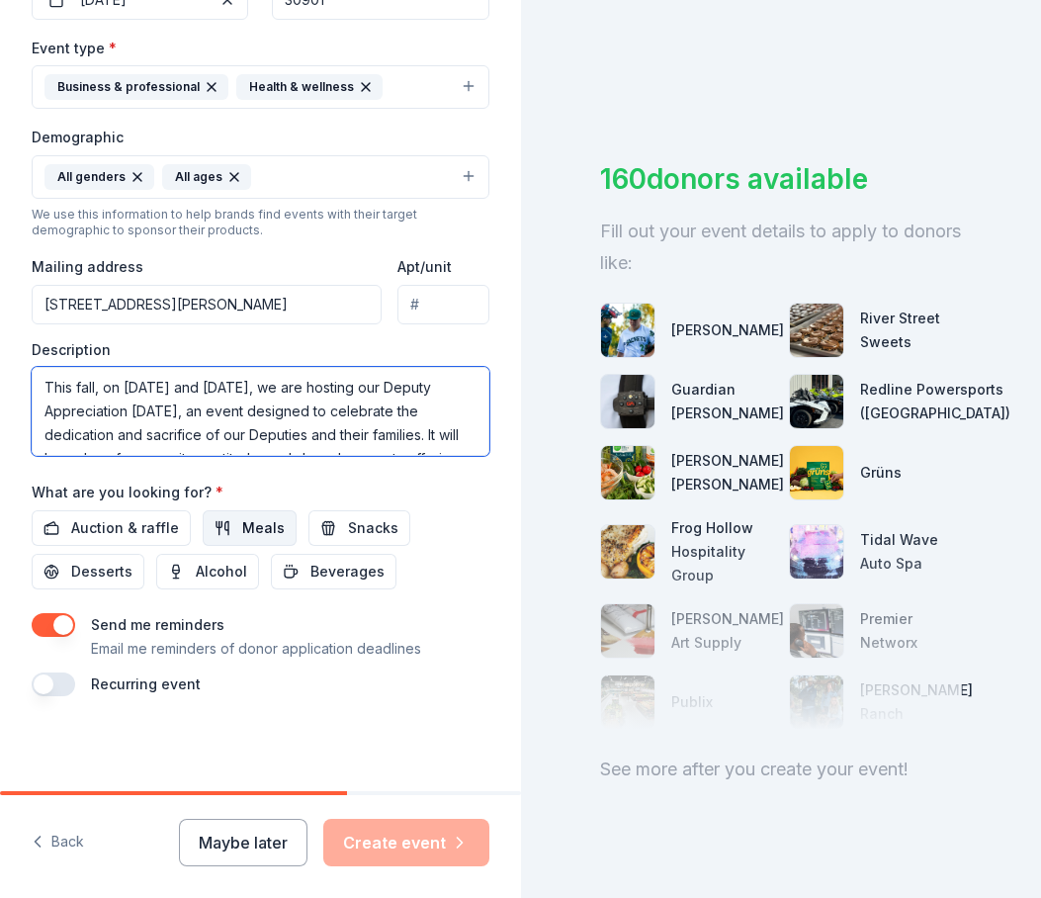
scroll to position [84, 0]
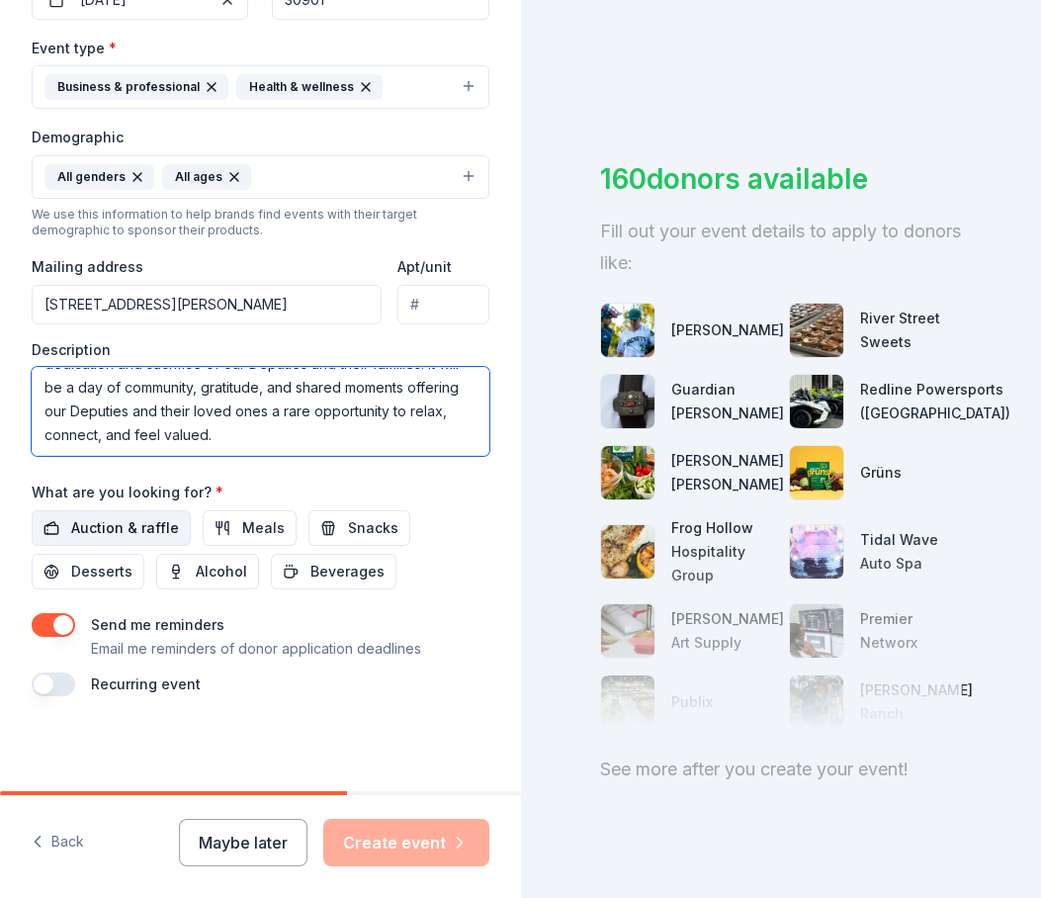
type textarea "This fall, on November 1st and November 8th, 2025, we are hosting our Deputy Ap…"
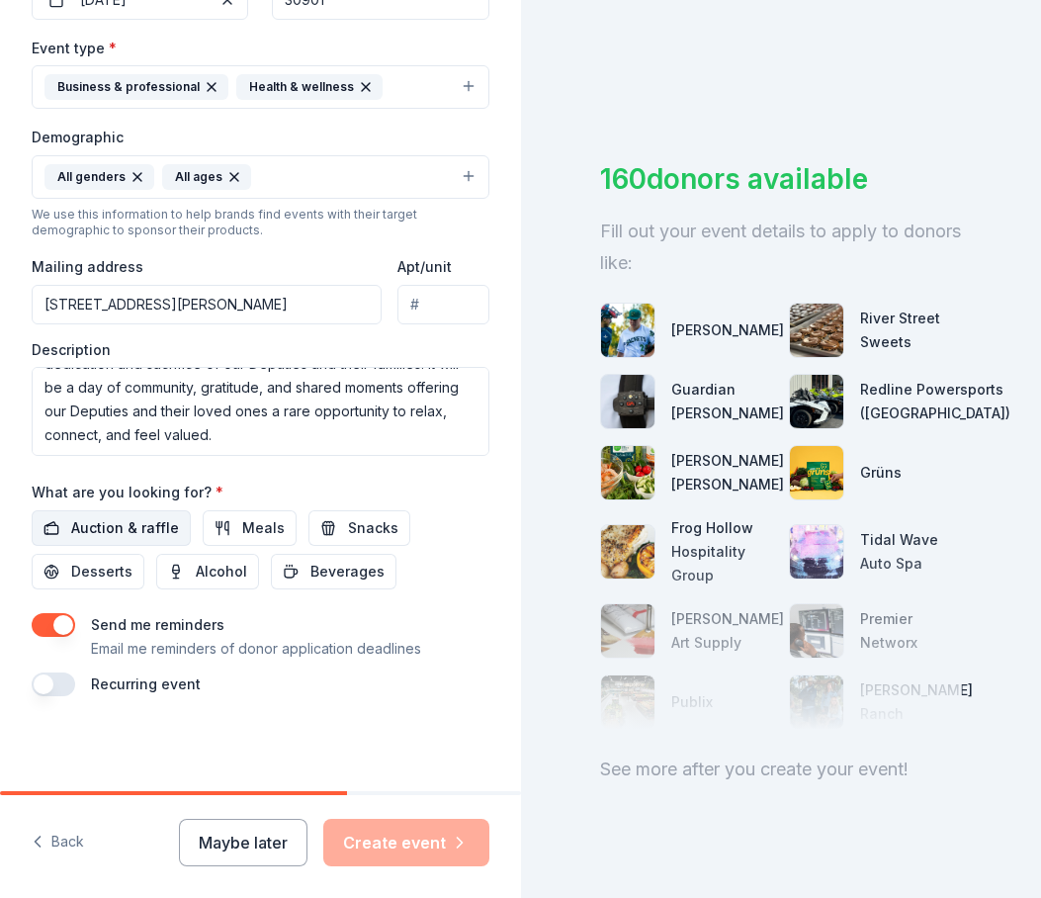
click at [87, 528] on span "Auction & raffle" at bounding box center [125, 528] width 108 height 24
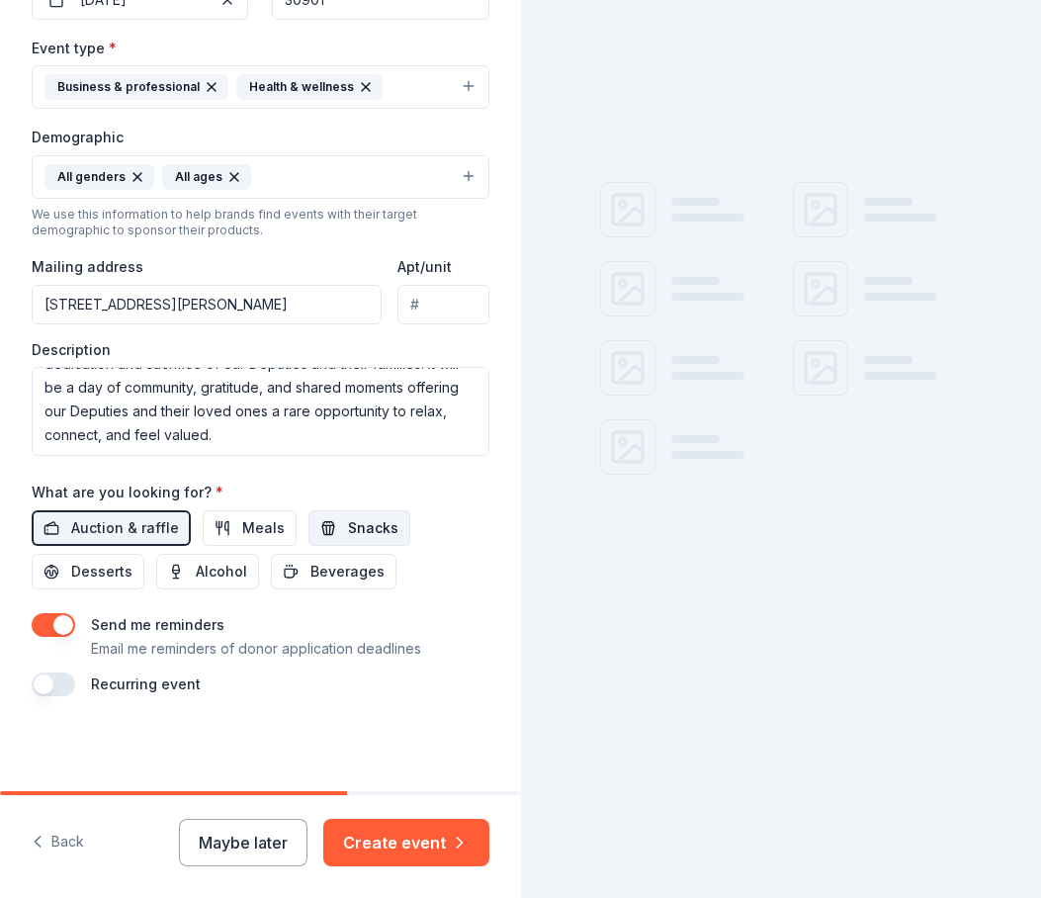
click at [348, 533] on span "Snacks" at bounding box center [373, 528] width 50 height 24
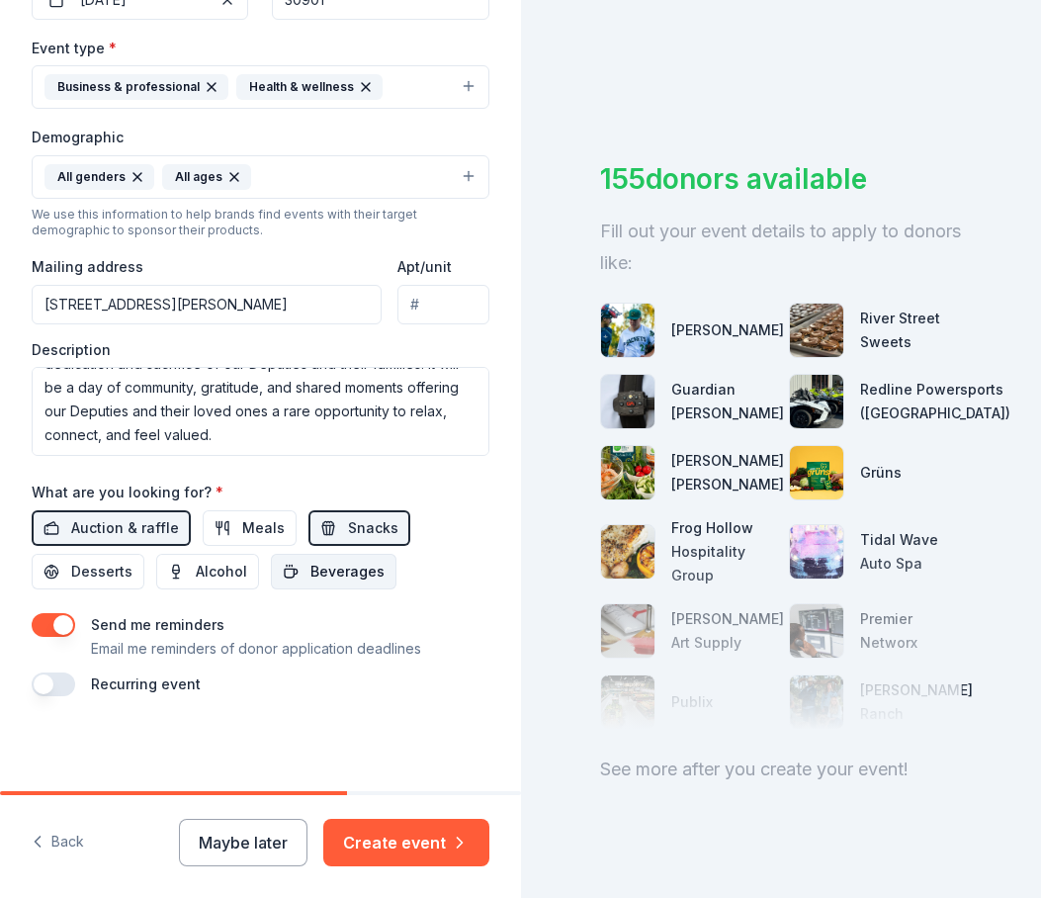
click at [294, 568] on button "Beverages" at bounding box center [334, 572] width 126 height 36
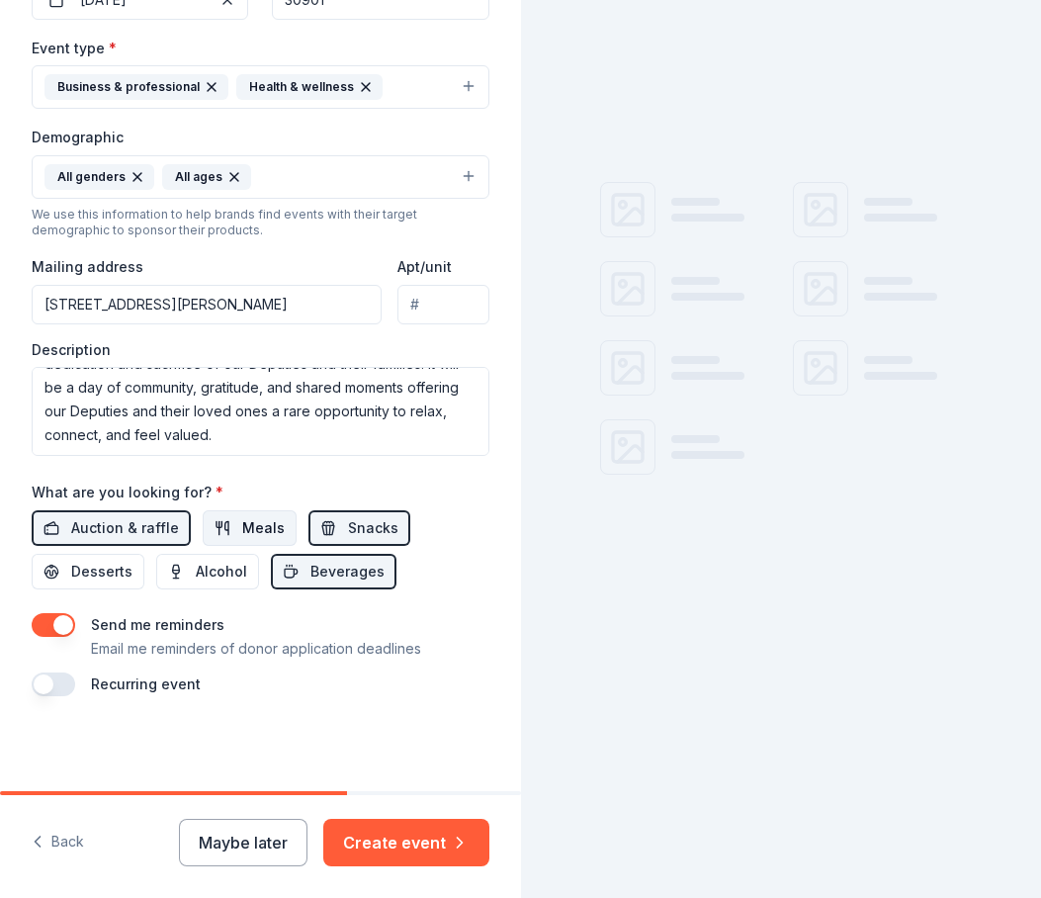
scroll to position [584, 0]
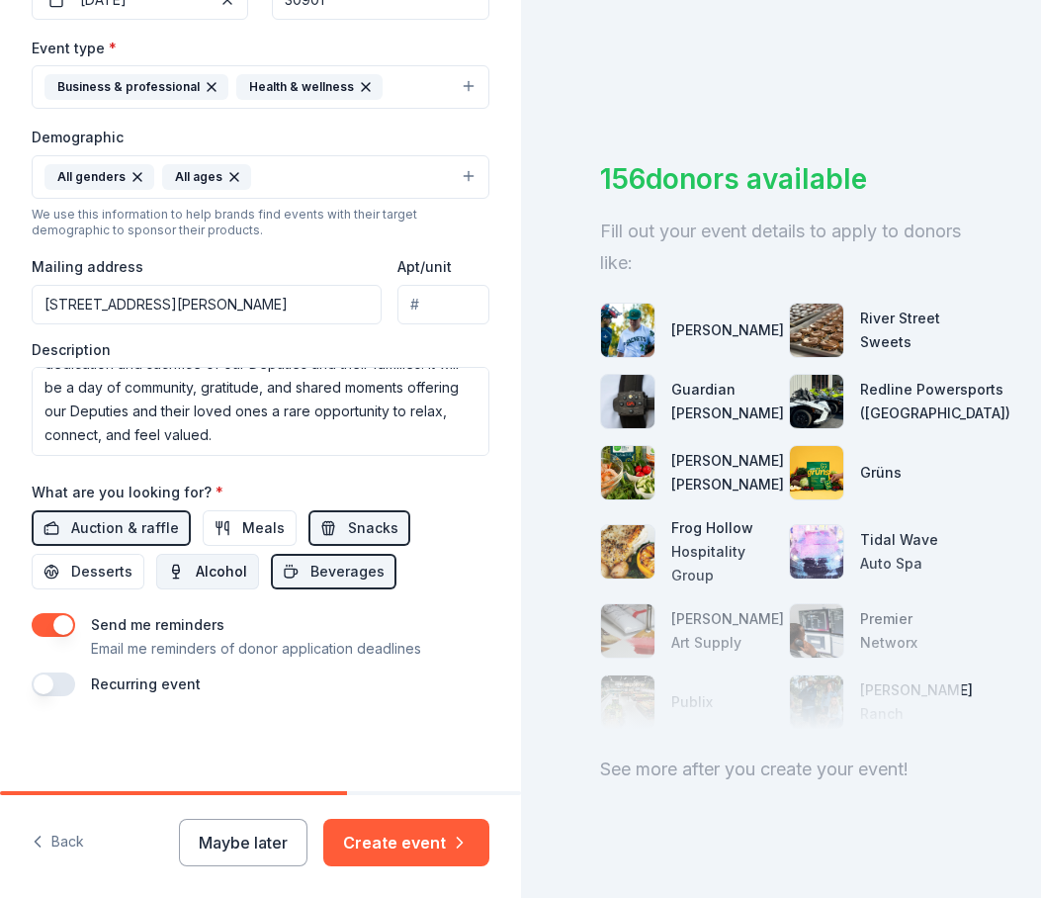
click at [188, 574] on button "Alcohol" at bounding box center [207, 572] width 103 height 36
click at [231, 521] on button "Meals" at bounding box center [250, 528] width 94 height 36
click at [85, 570] on span "Desserts" at bounding box center [101, 572] width 61 height 24
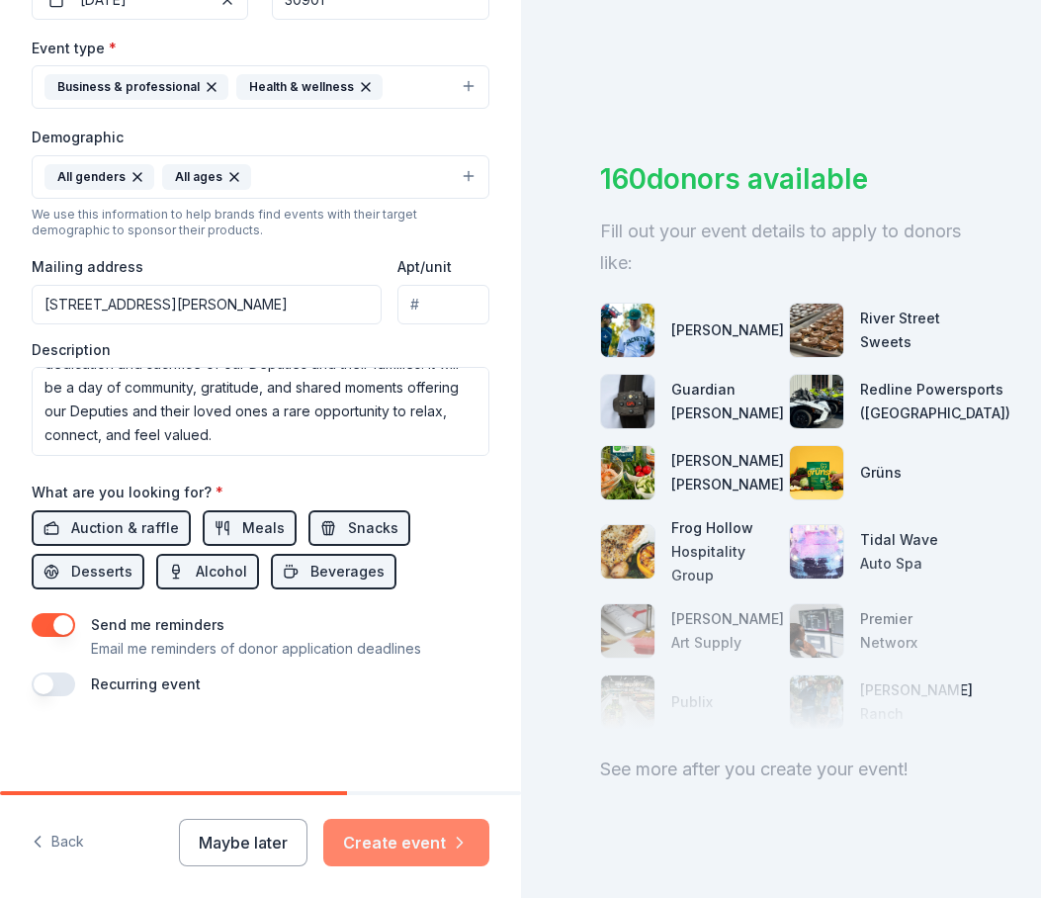
click at [399, 840] on button "Create event" at bounding box center [406, 842] width 166 height 47
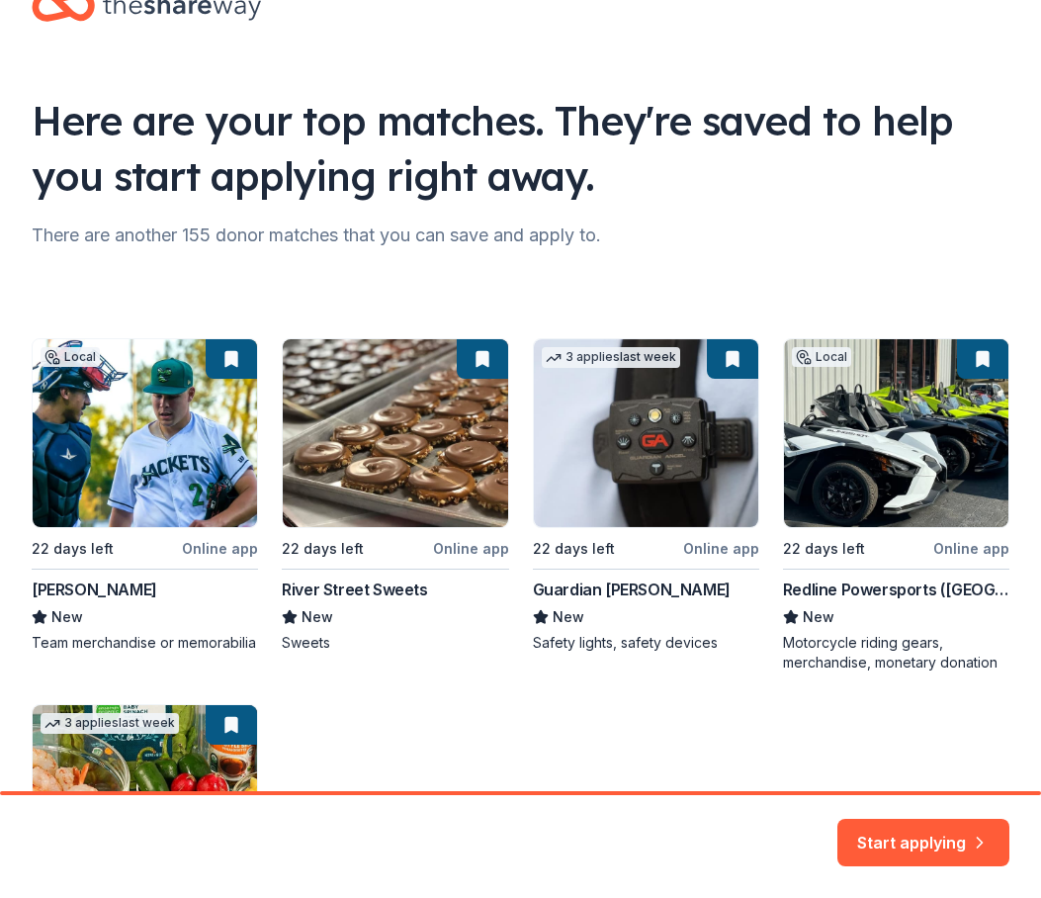
scroll to position [99, 0]
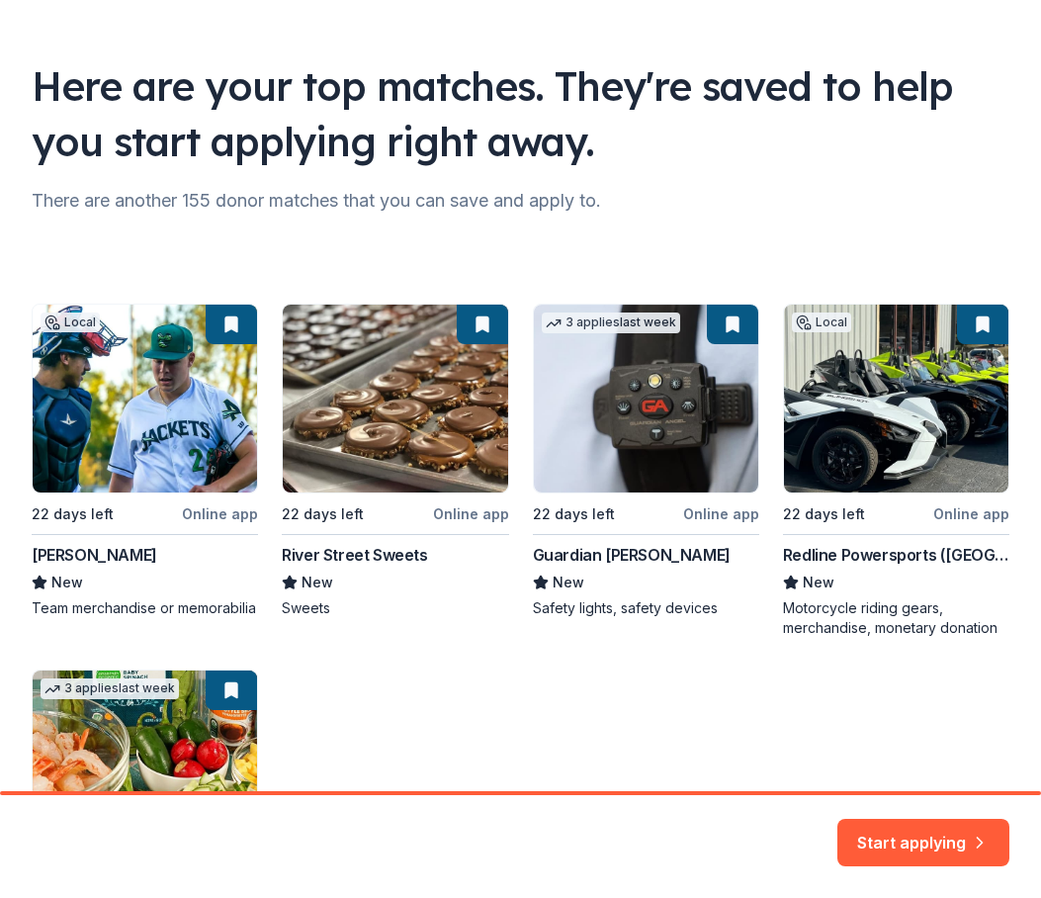
click at [420, 374] on div "Local 22 days left Online app Augusta GreenJackets New Team merchandise or memo…" at bounding box center [521, 643] width 978 height 680
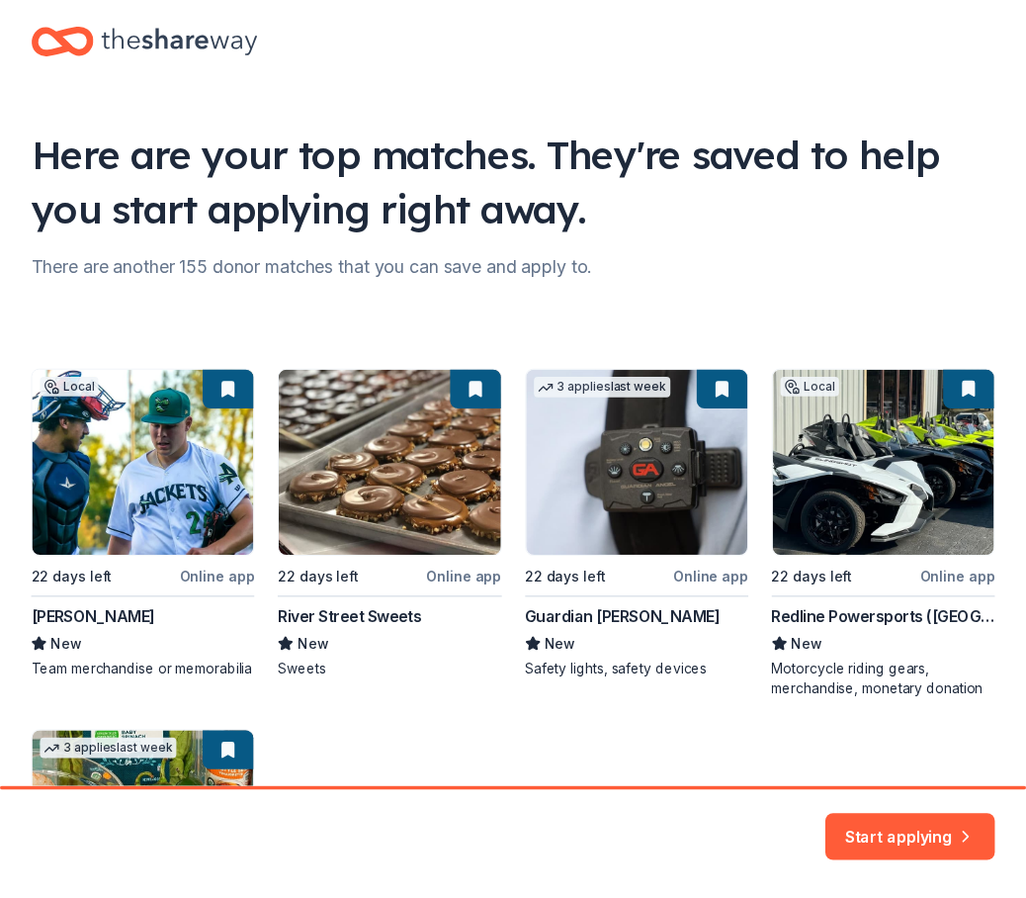
scroll to position [0, 0]
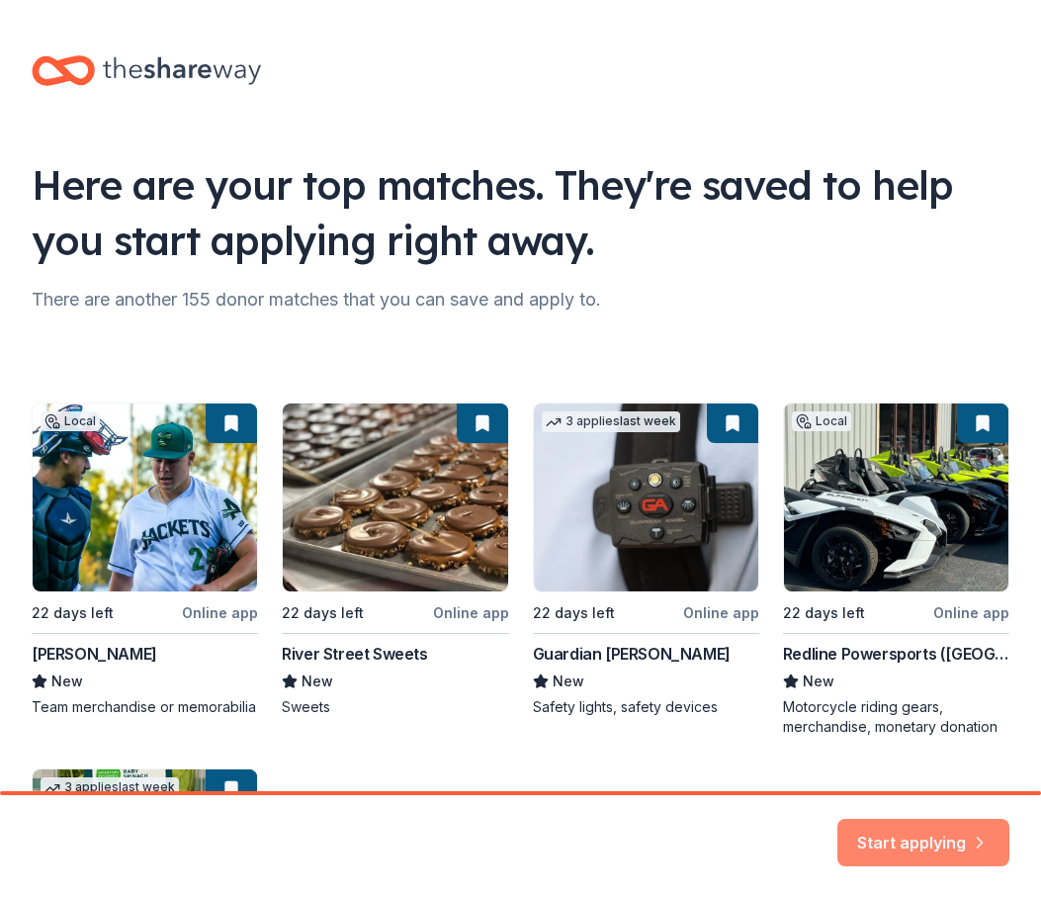
click at [915, 828] on button "Start applying" at bounding box center [923, 830] width 172 height 47
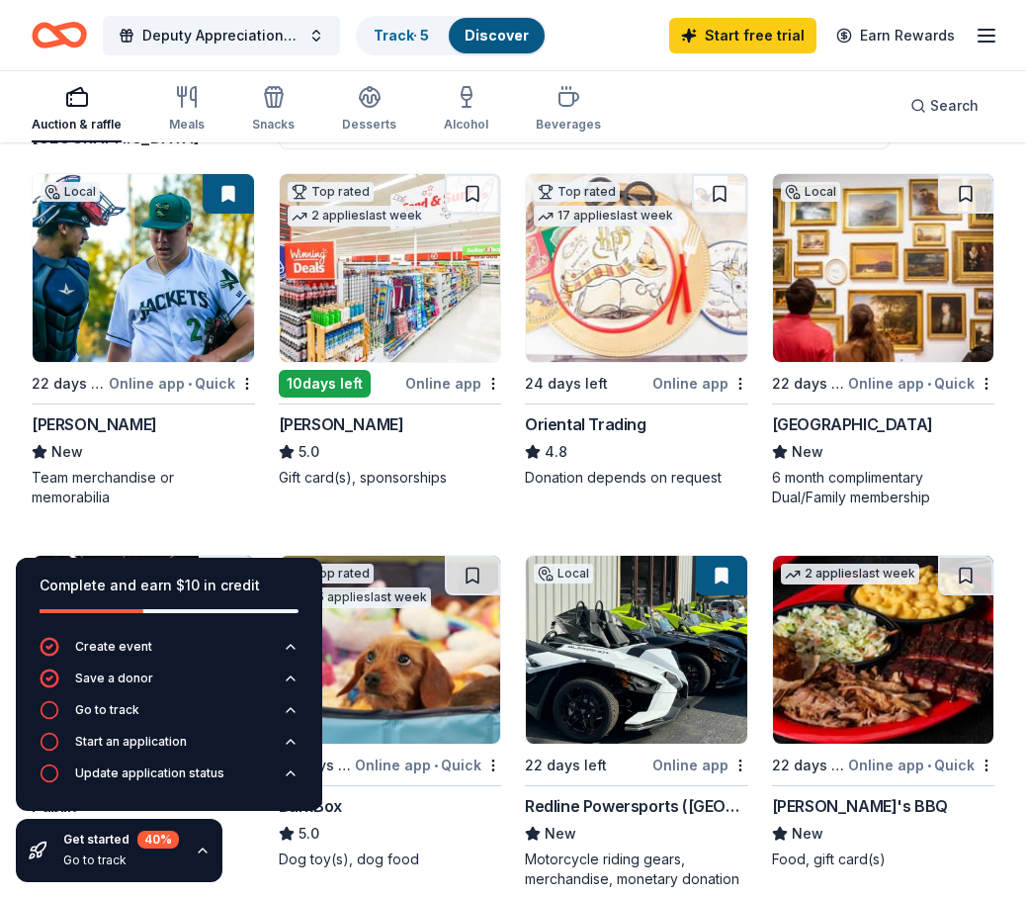
scroll to position [198, 0]
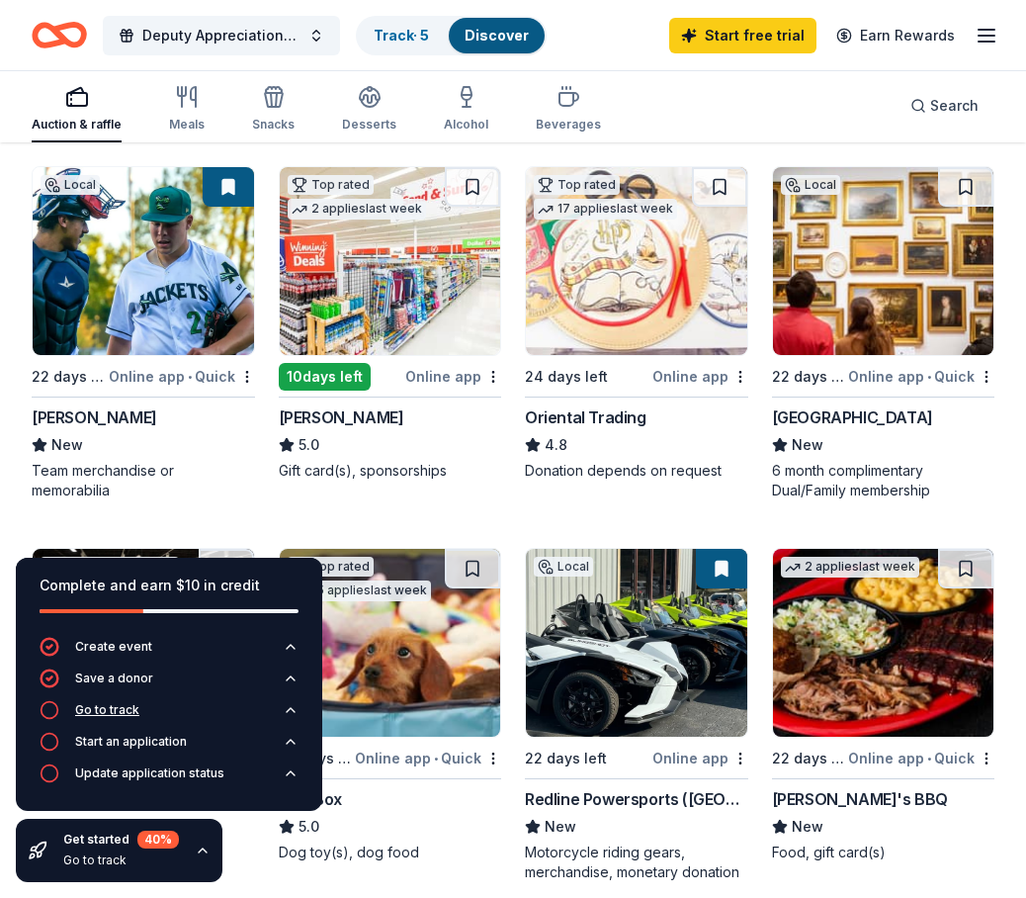
click at [290, 706] on icon "button" at bounding box center [291, 710] width 16 height 16
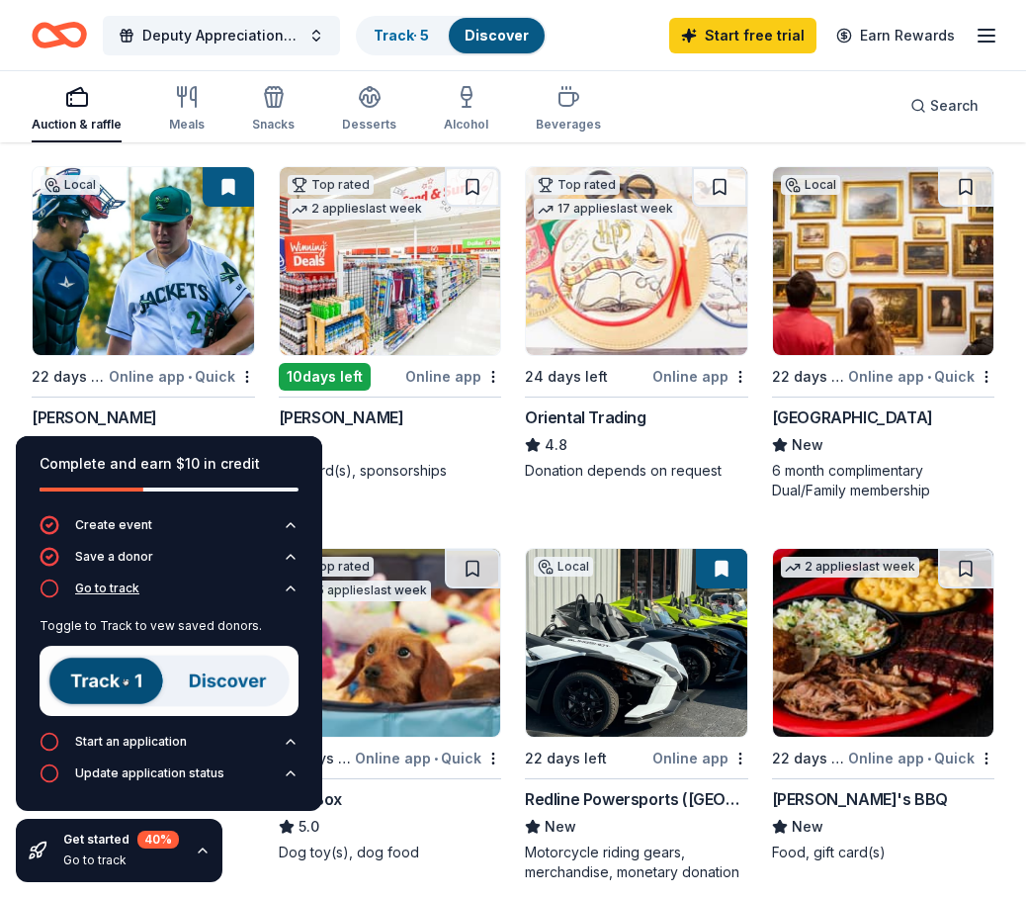
click at [289, 586] on icon "button" at bounding box center [291, 588] width 16 height 16
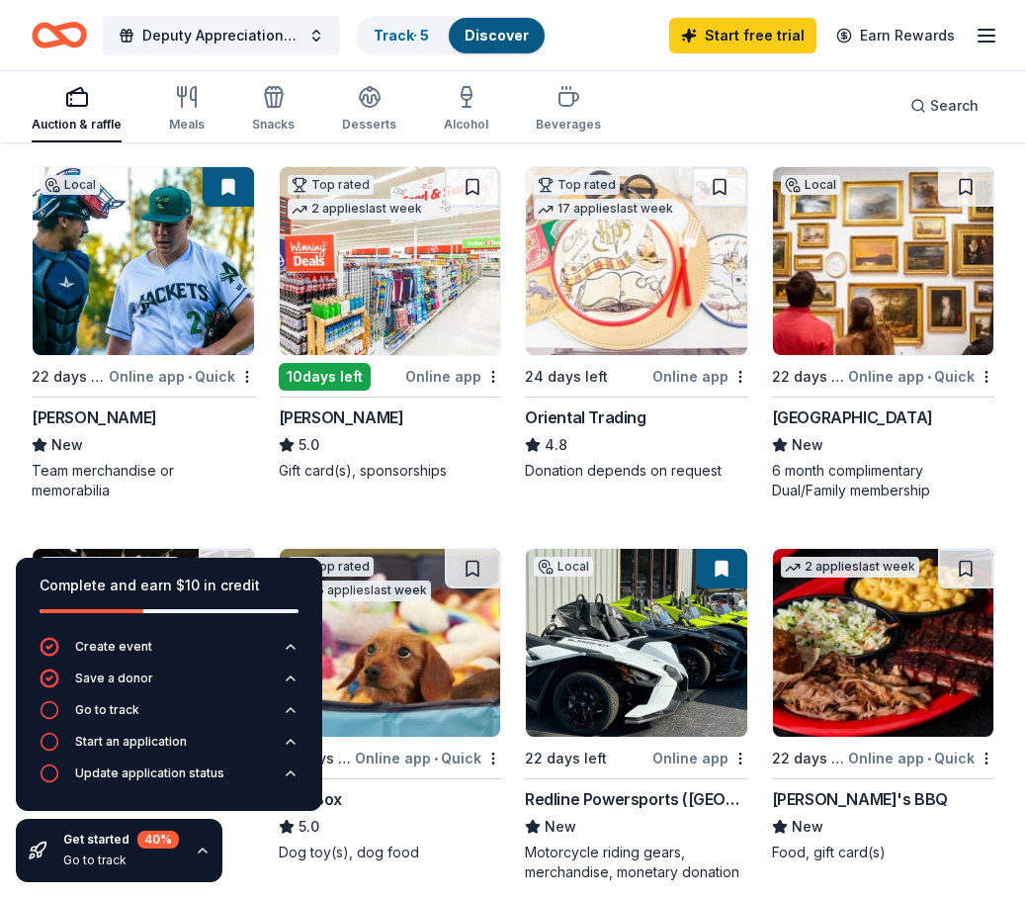
click at [203, 851] on icon "button" at bounding box center [203, 850] width 16 height 16
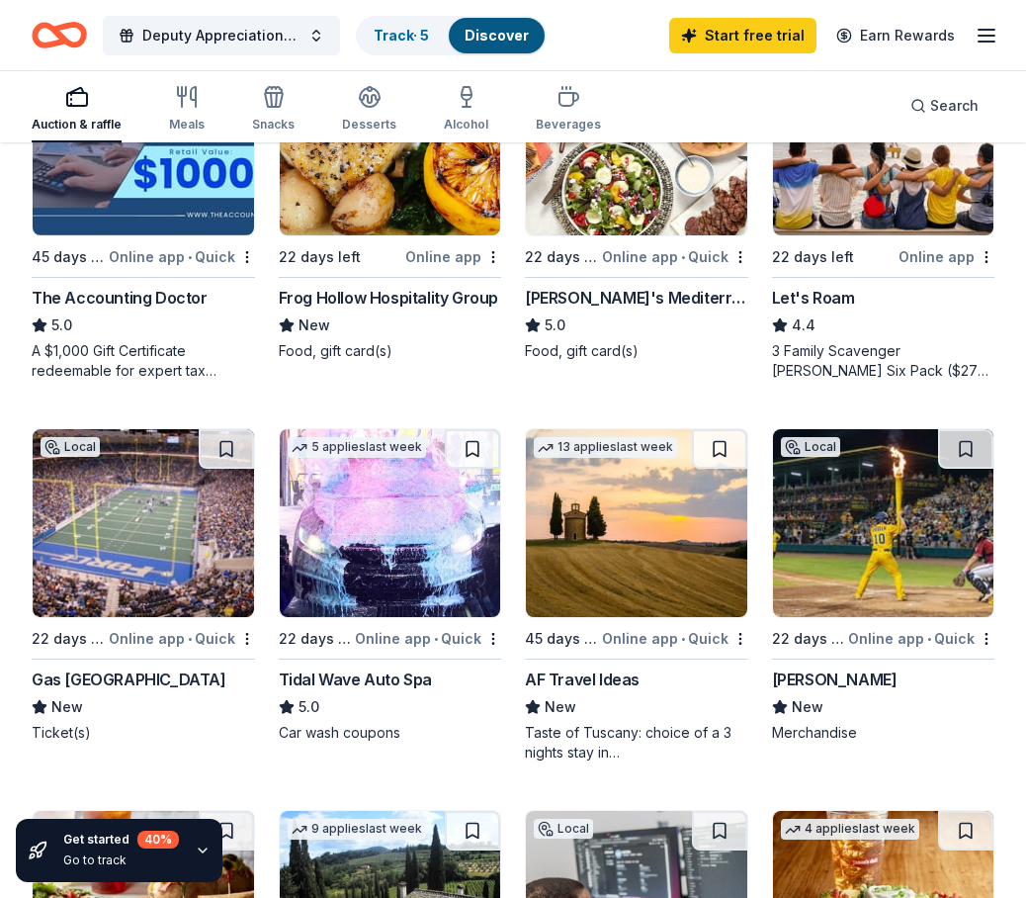
scroll to position [1186, 0]
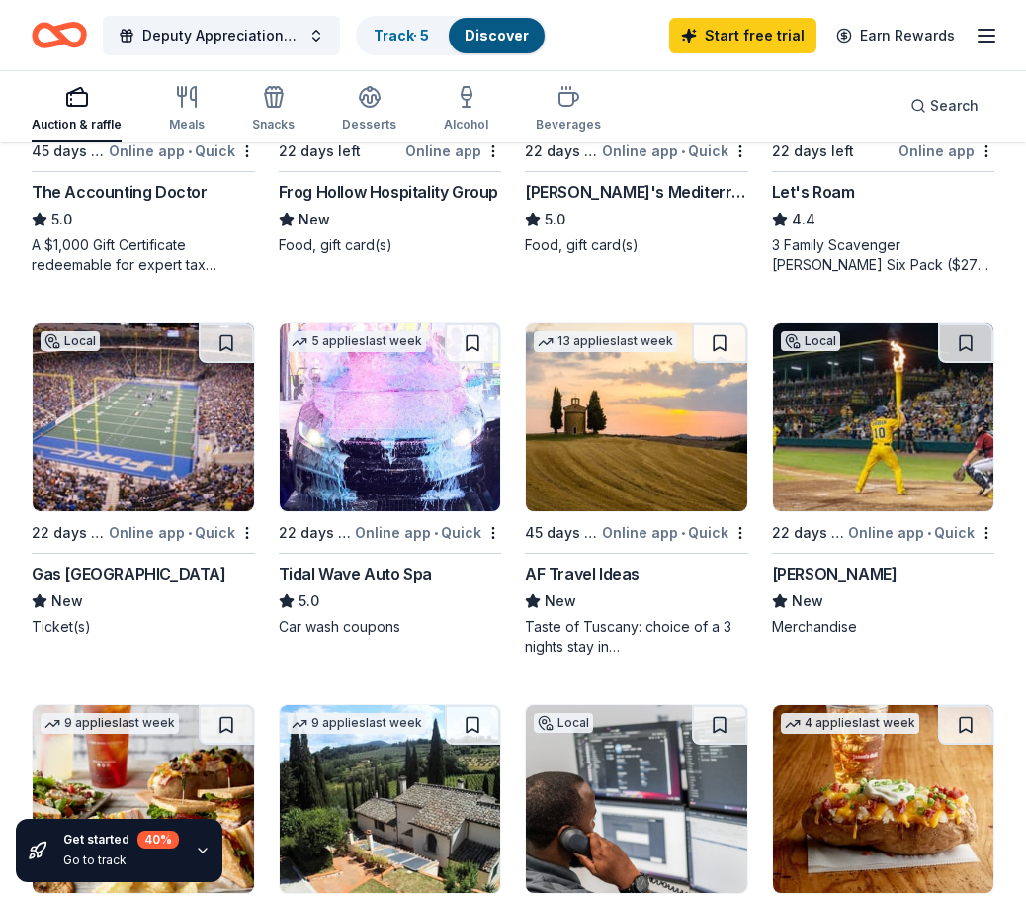
click at [889, 436] on img at bounding box center [883, 417] width 221 height 188
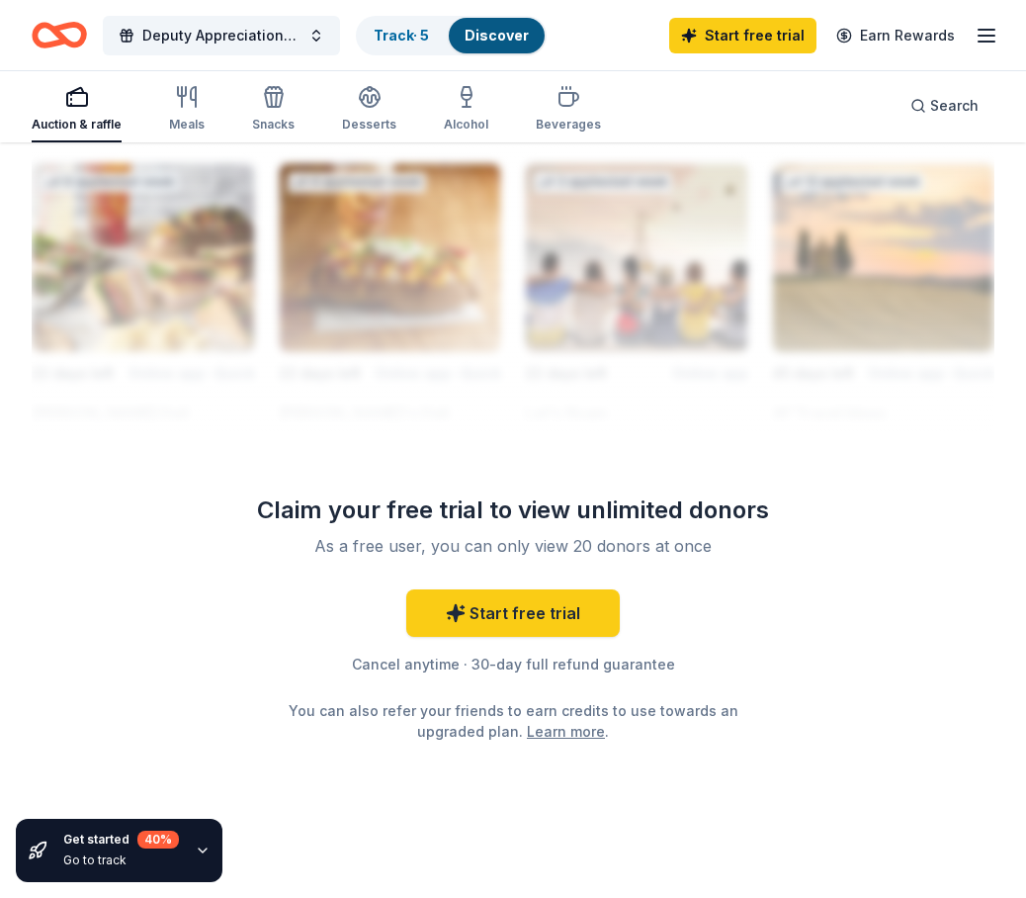
scroll to position [2167, 0]
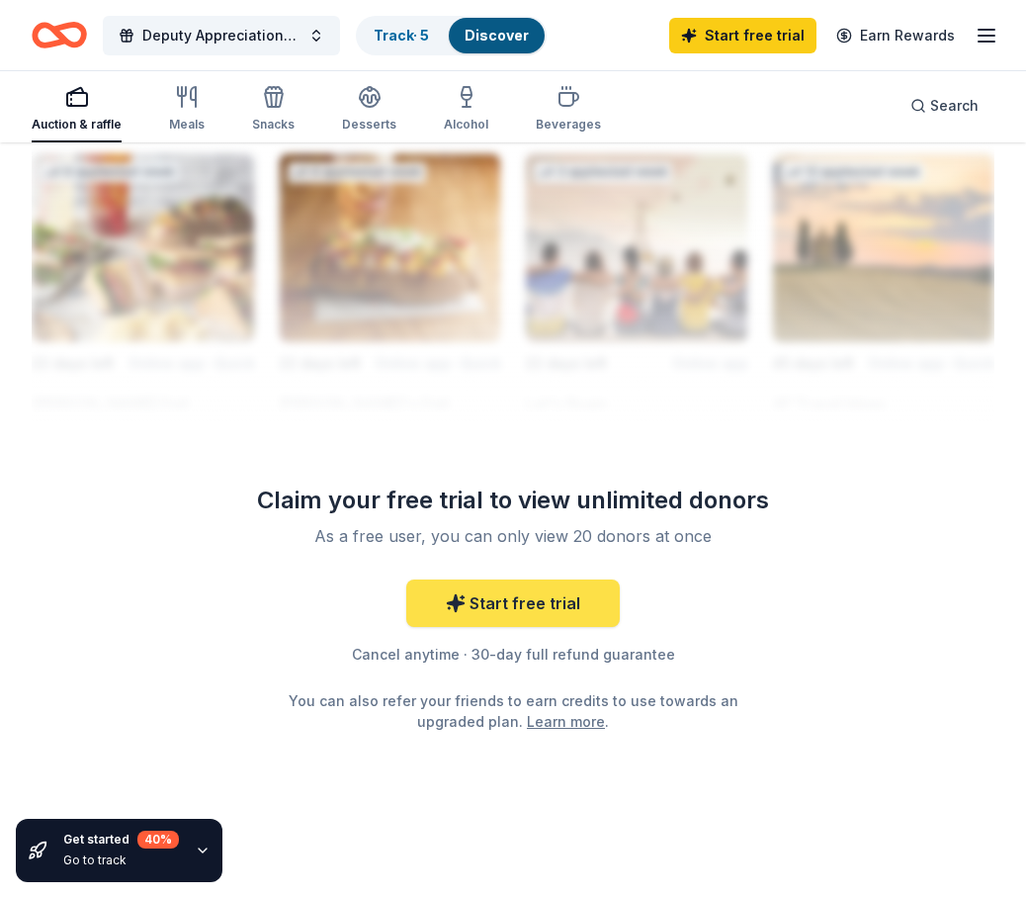
click at [562, 597] on link "Start free trial" at bounding box center [513, 602] width 214 height 47
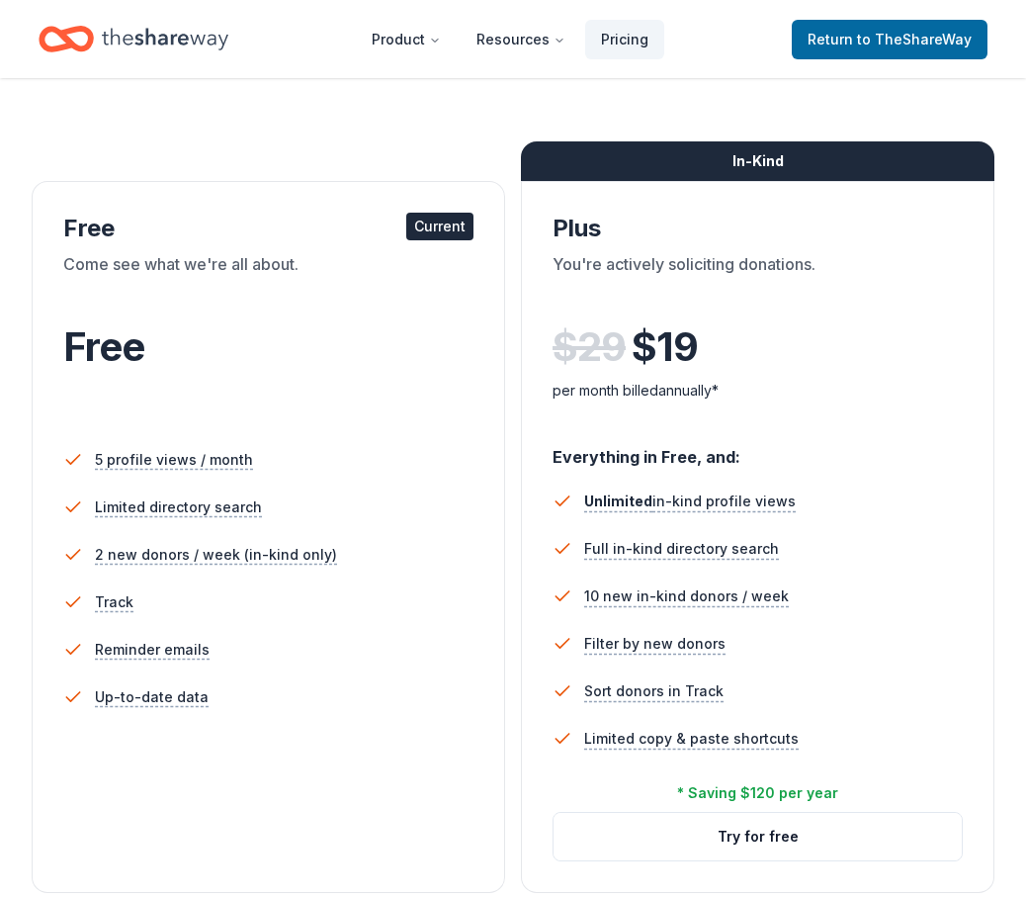
scroll to position [494, 0]
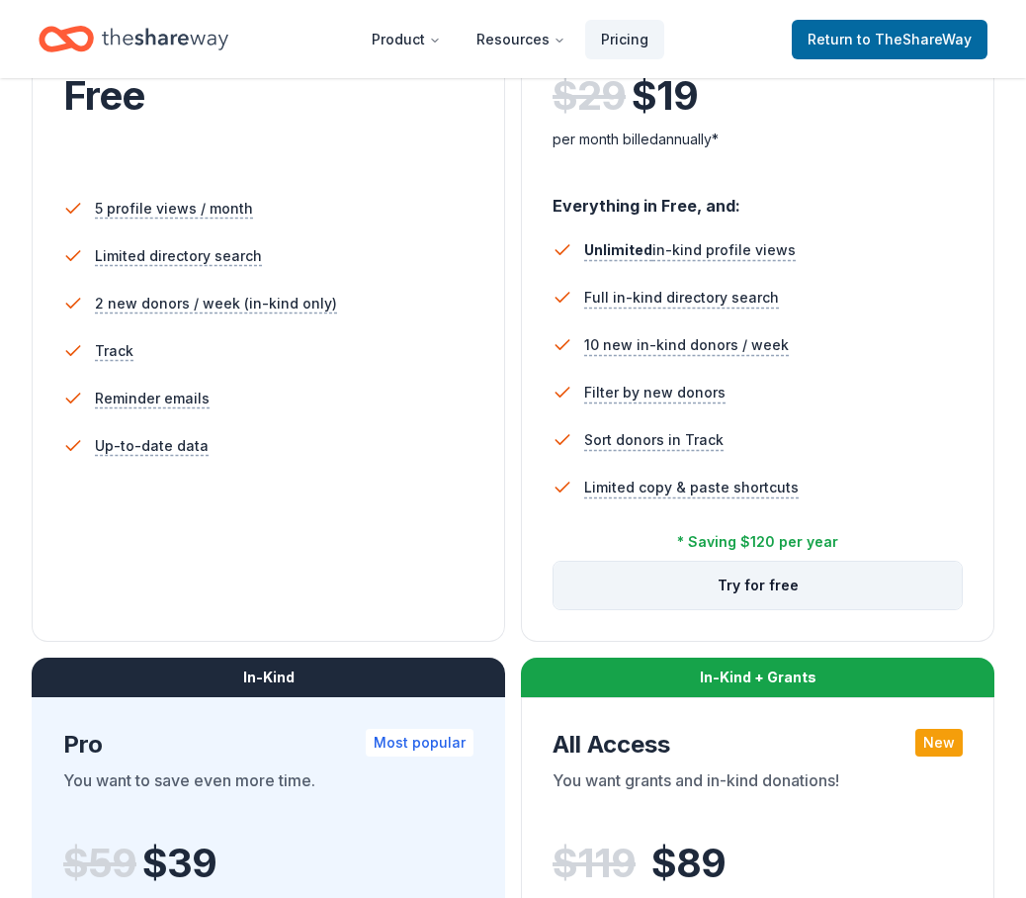
click at [820, 591] on button "Try for free" at bounding box center [758, 585] width 408 height 47
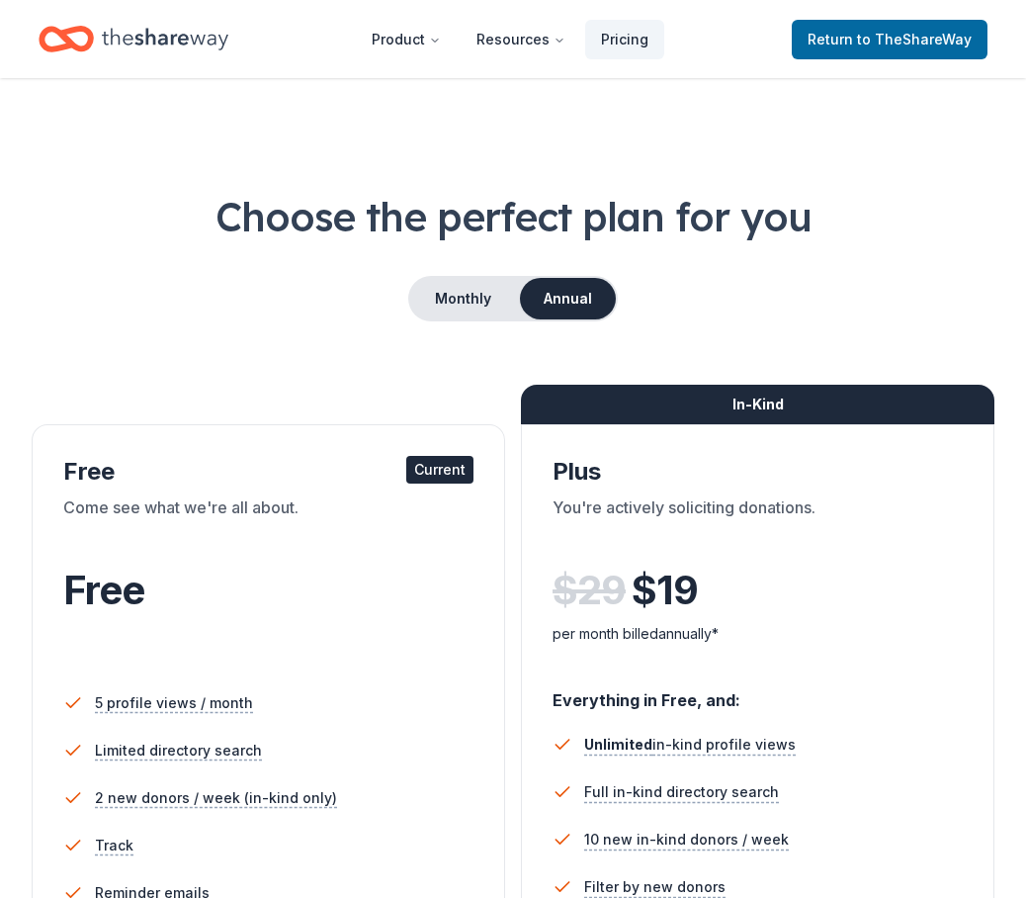
scroll to position [494, 0]
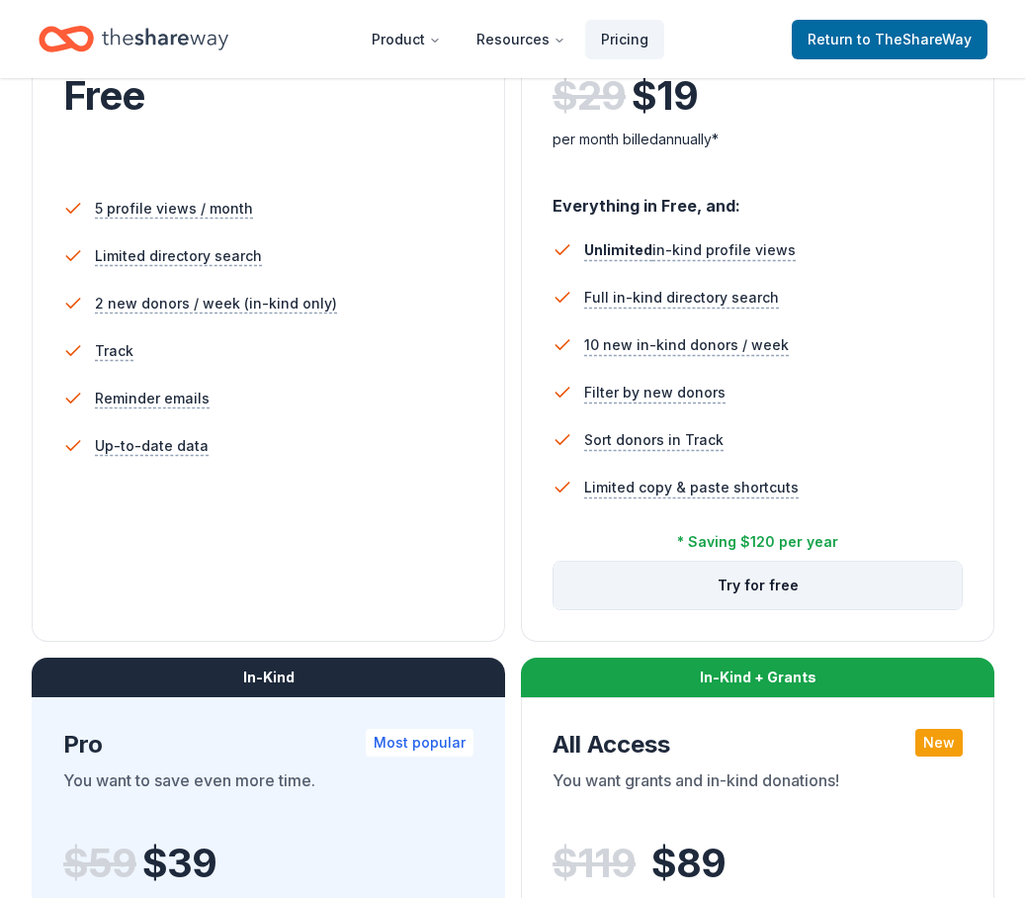
click at [733, 579] on button "Try for free" at bounding box center [758, 585] width 408 height 47
